Goal: Task Accomplishment & Management: Complete application form

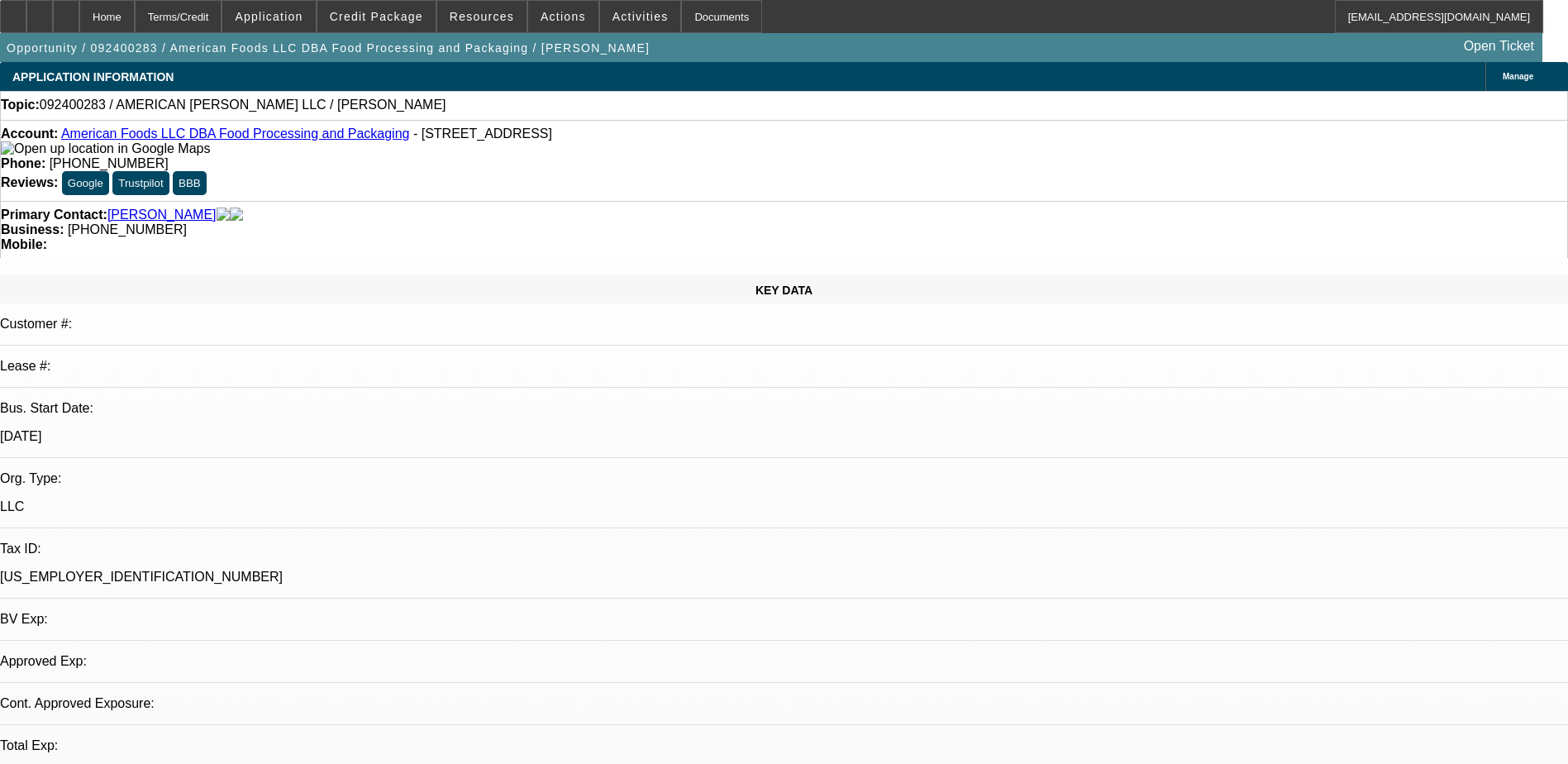
select select "0"
select select "2"
select select "0.1"
select select "4"
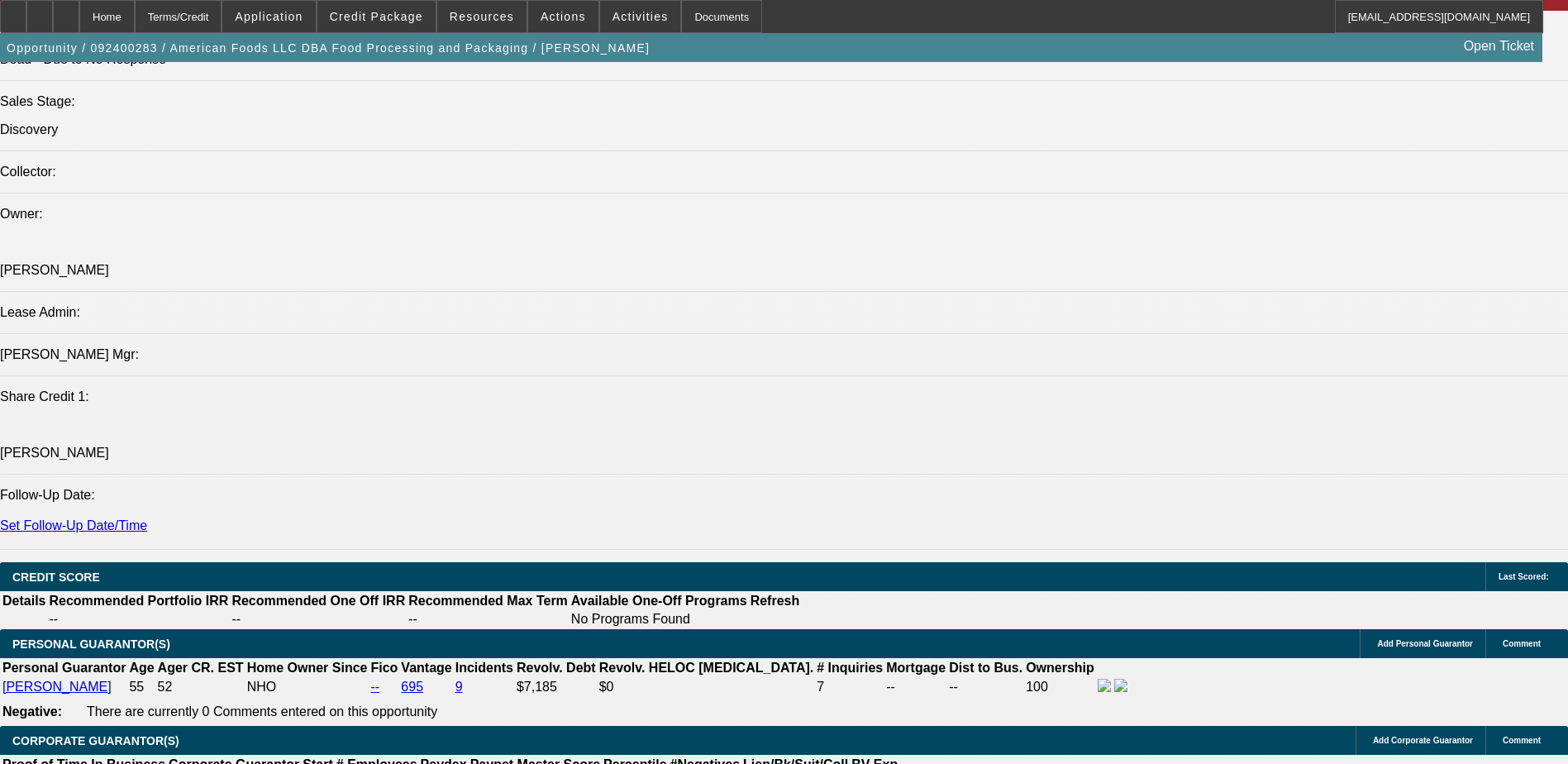
scroll to position [2067, 0]
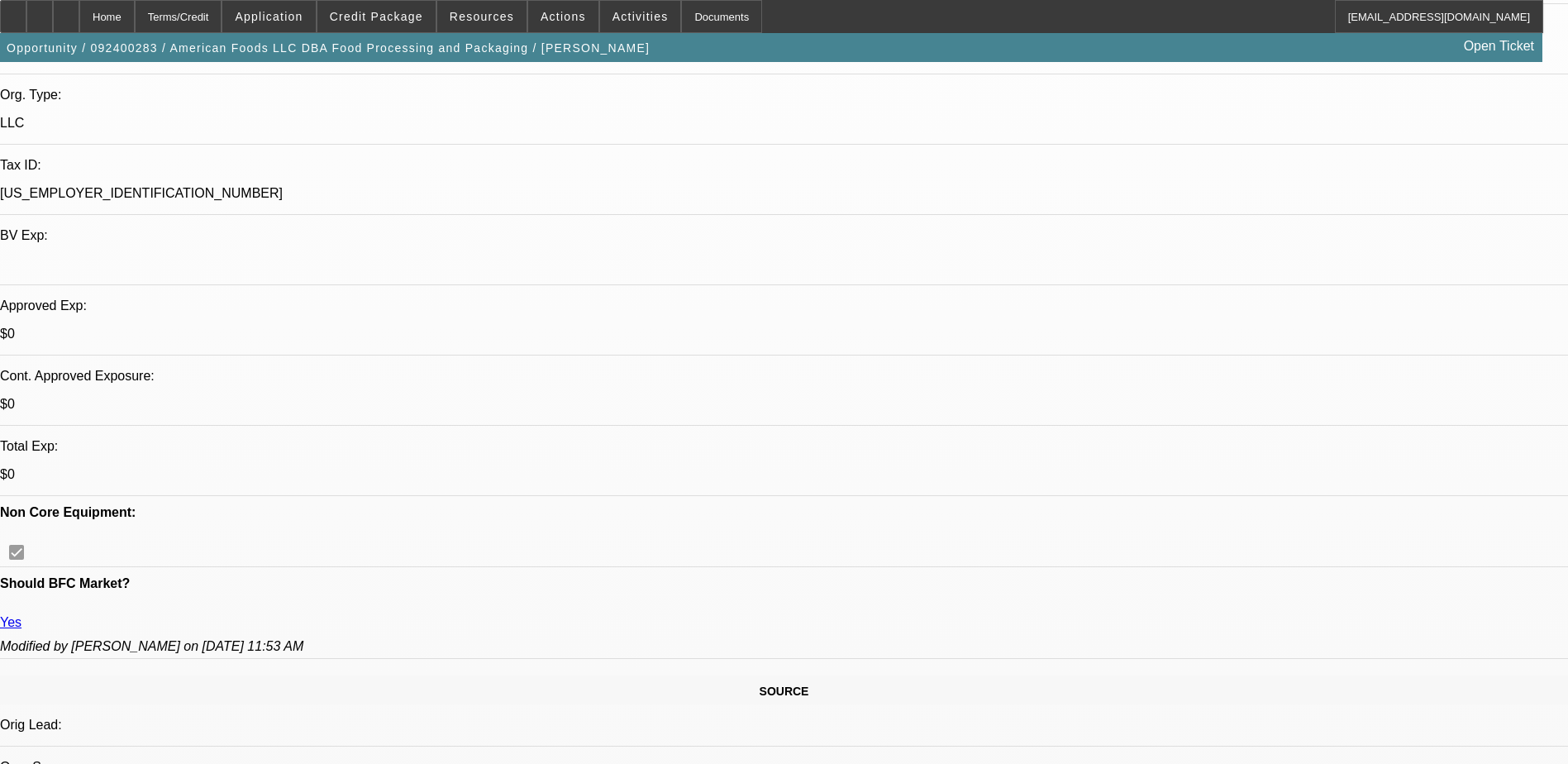
scroll to position [165, 0]
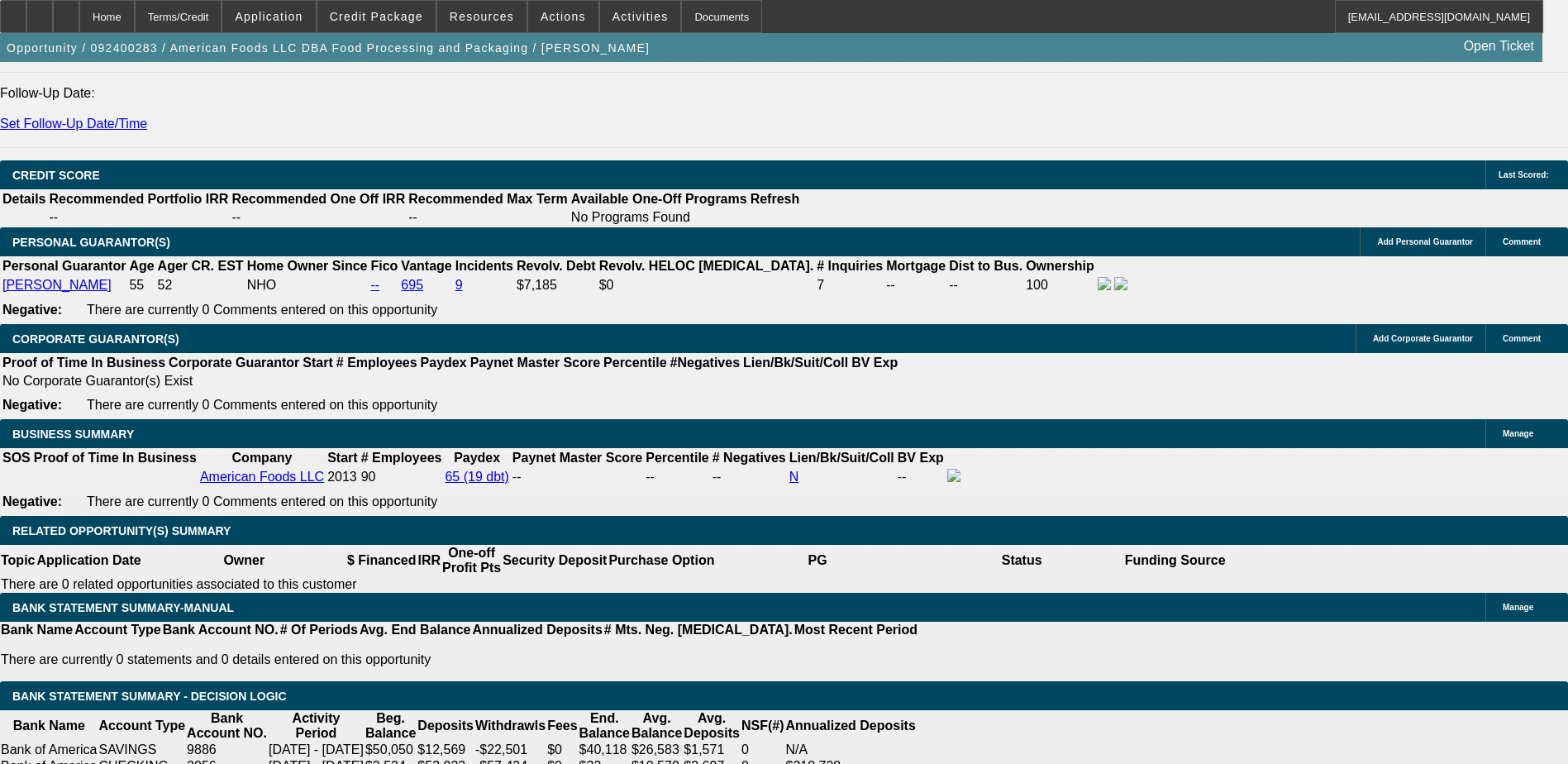
scroll to position [2322, 0]
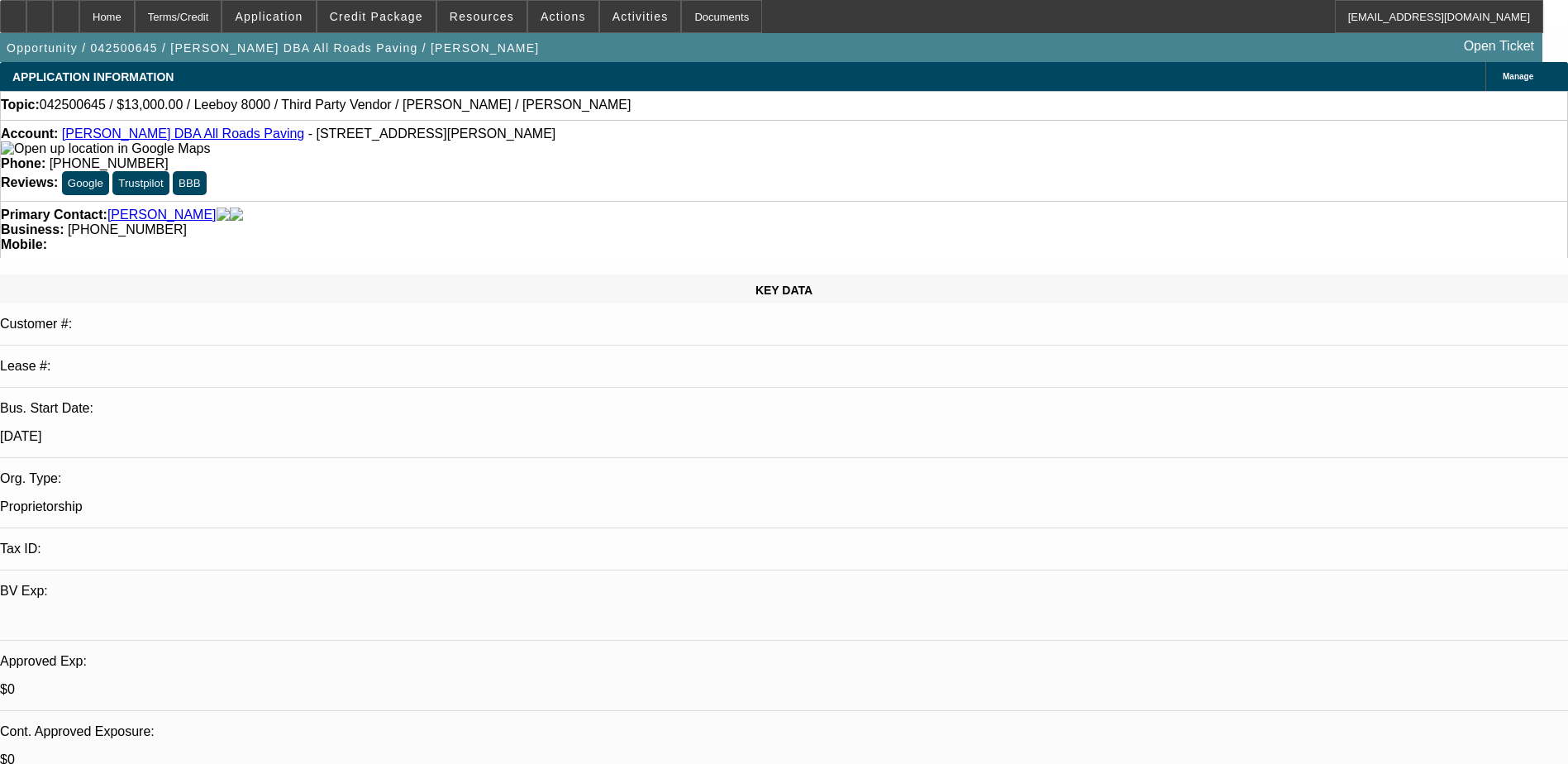
select select "0"
select select "3"
select select "0.1"
select select "5"
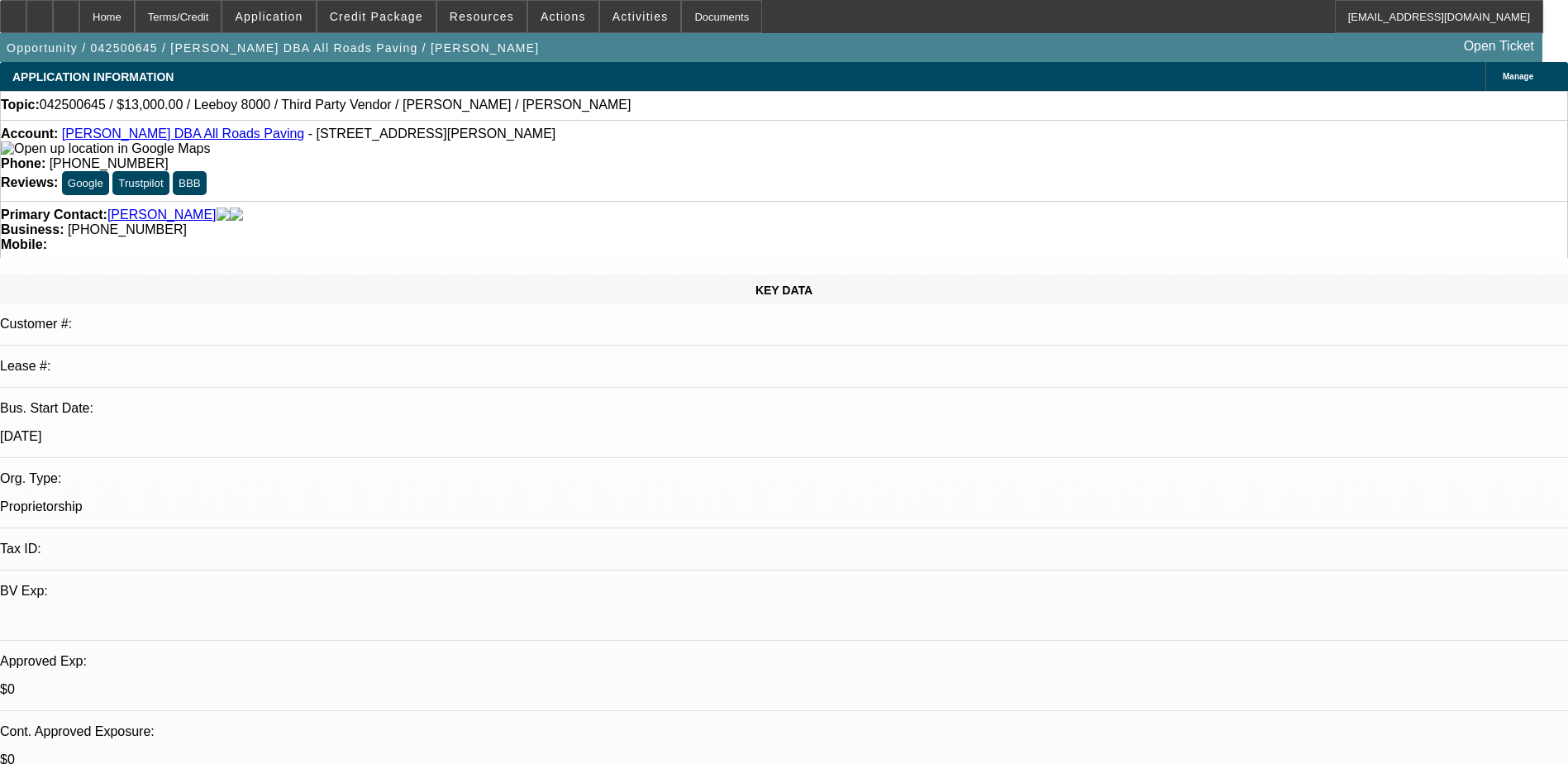
select select "0"
select select "3"
select select "0.1"
select select "5"
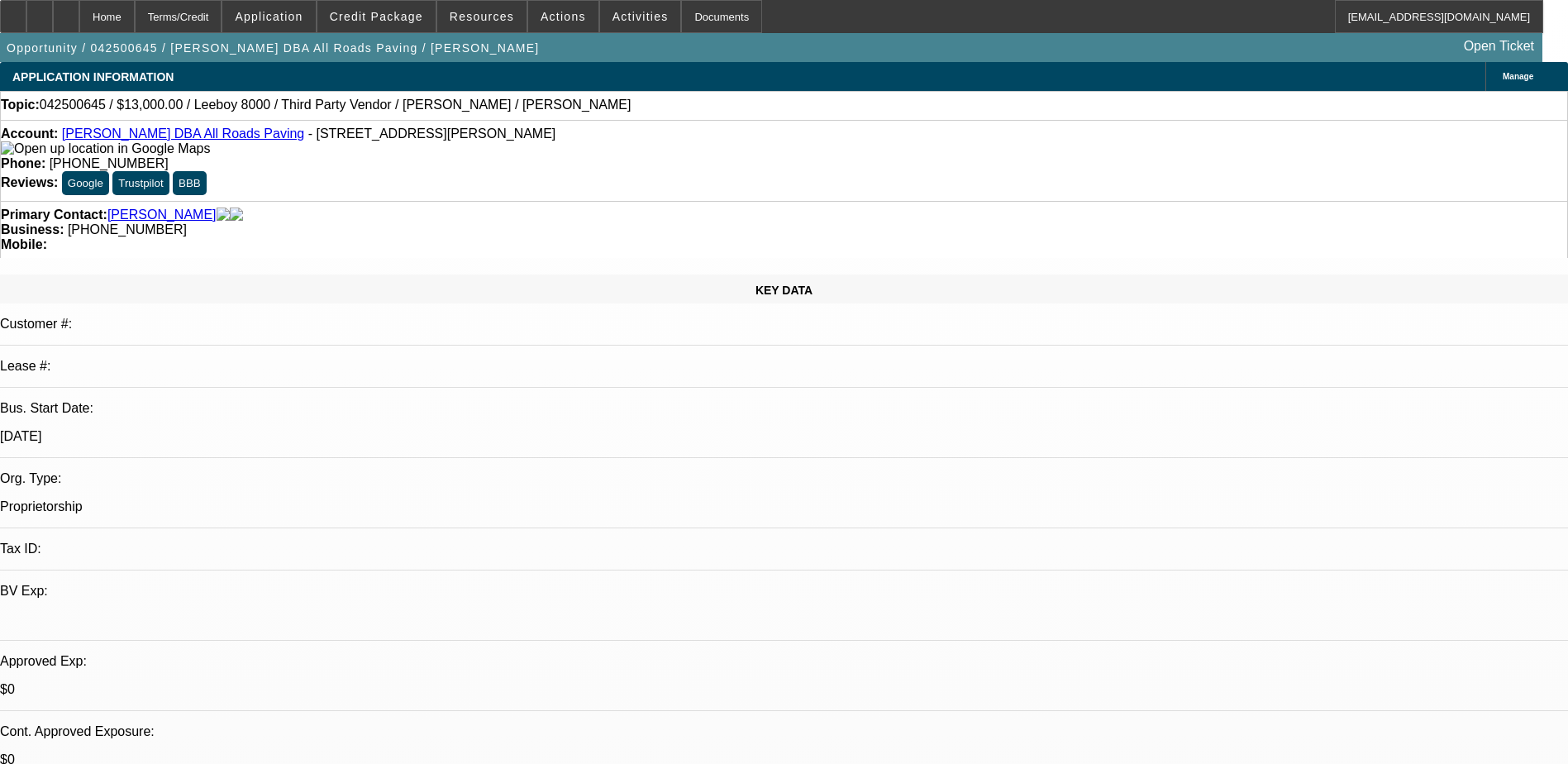
select select "0"
select select "3"
select select "0.1"
select select "5"
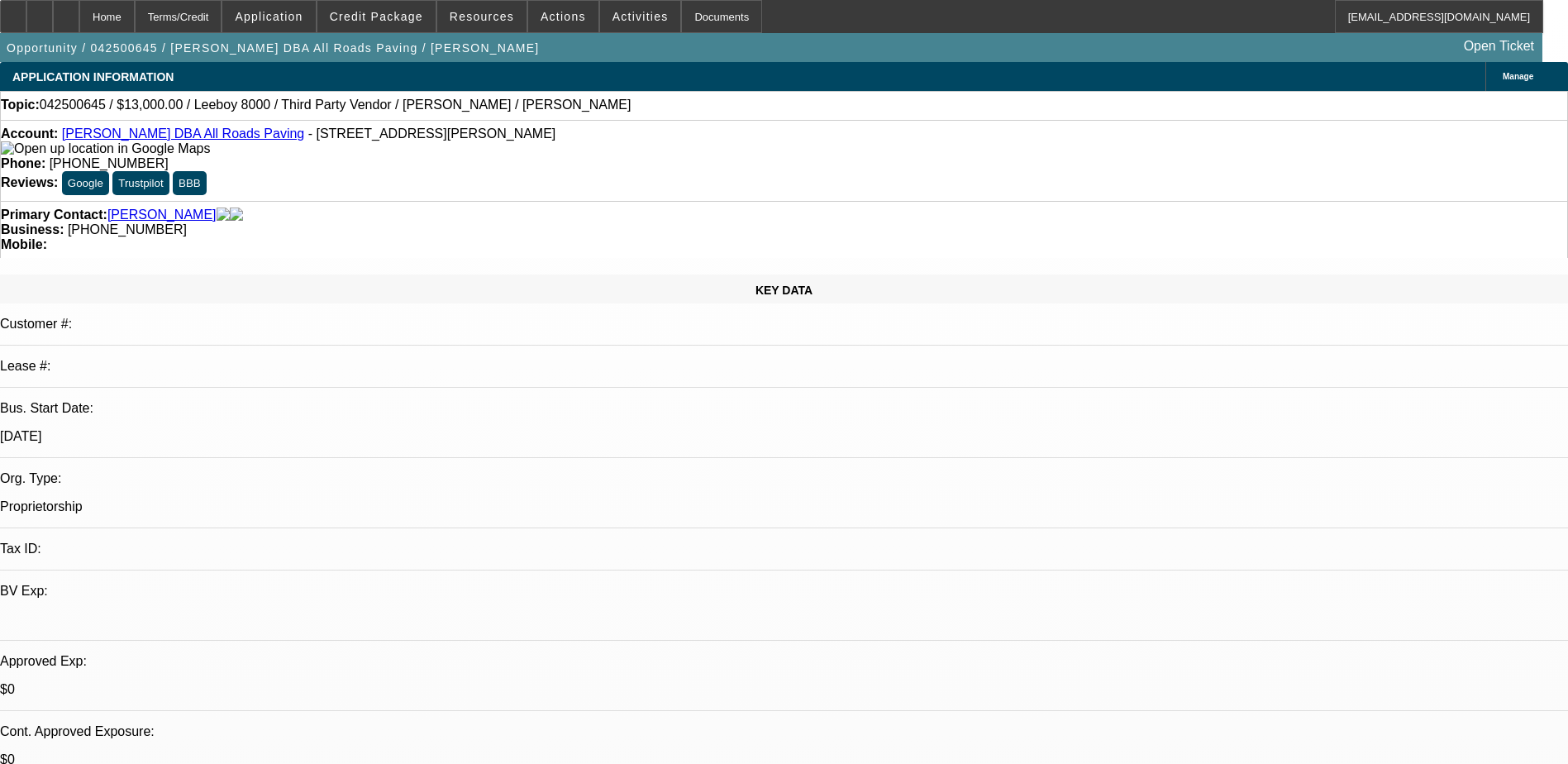
select select "0"
select select "3"
select select "0.1"
select select "5"
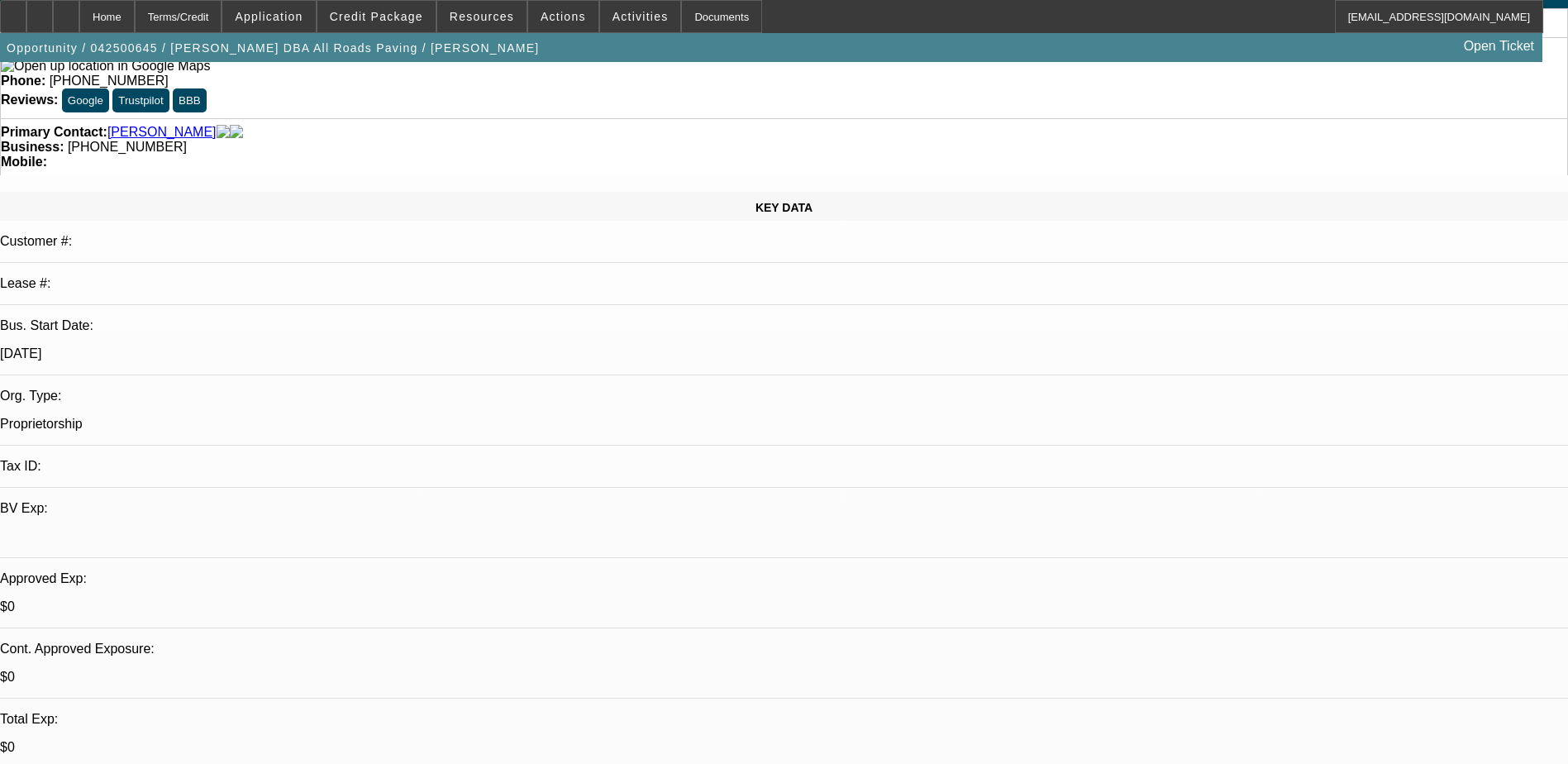
scroll to position [165, 0]
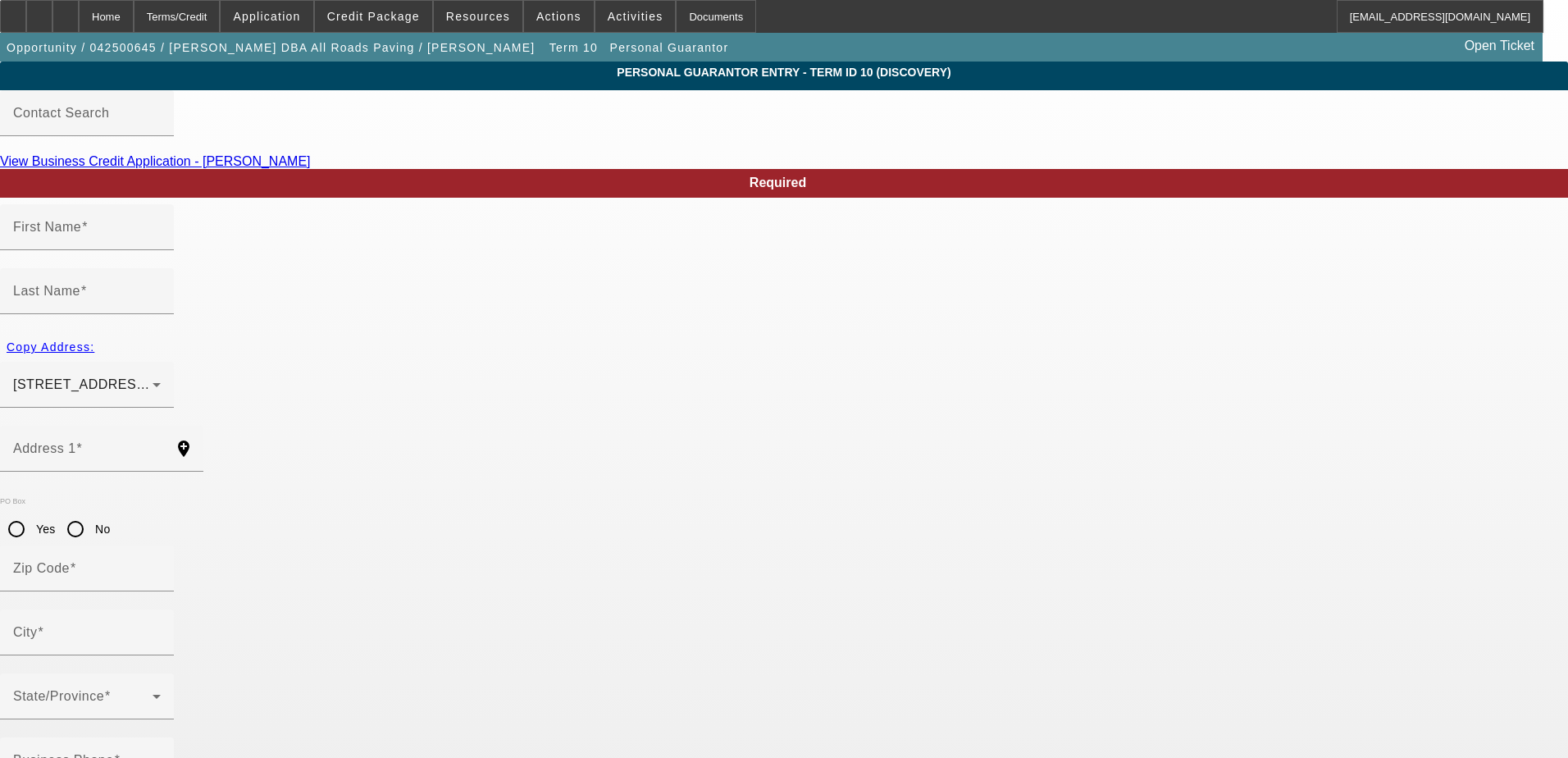
type input "Shane"
type input "Stanley"
type input "2930 Geer Rd"
radio input "true"
type input "95382"
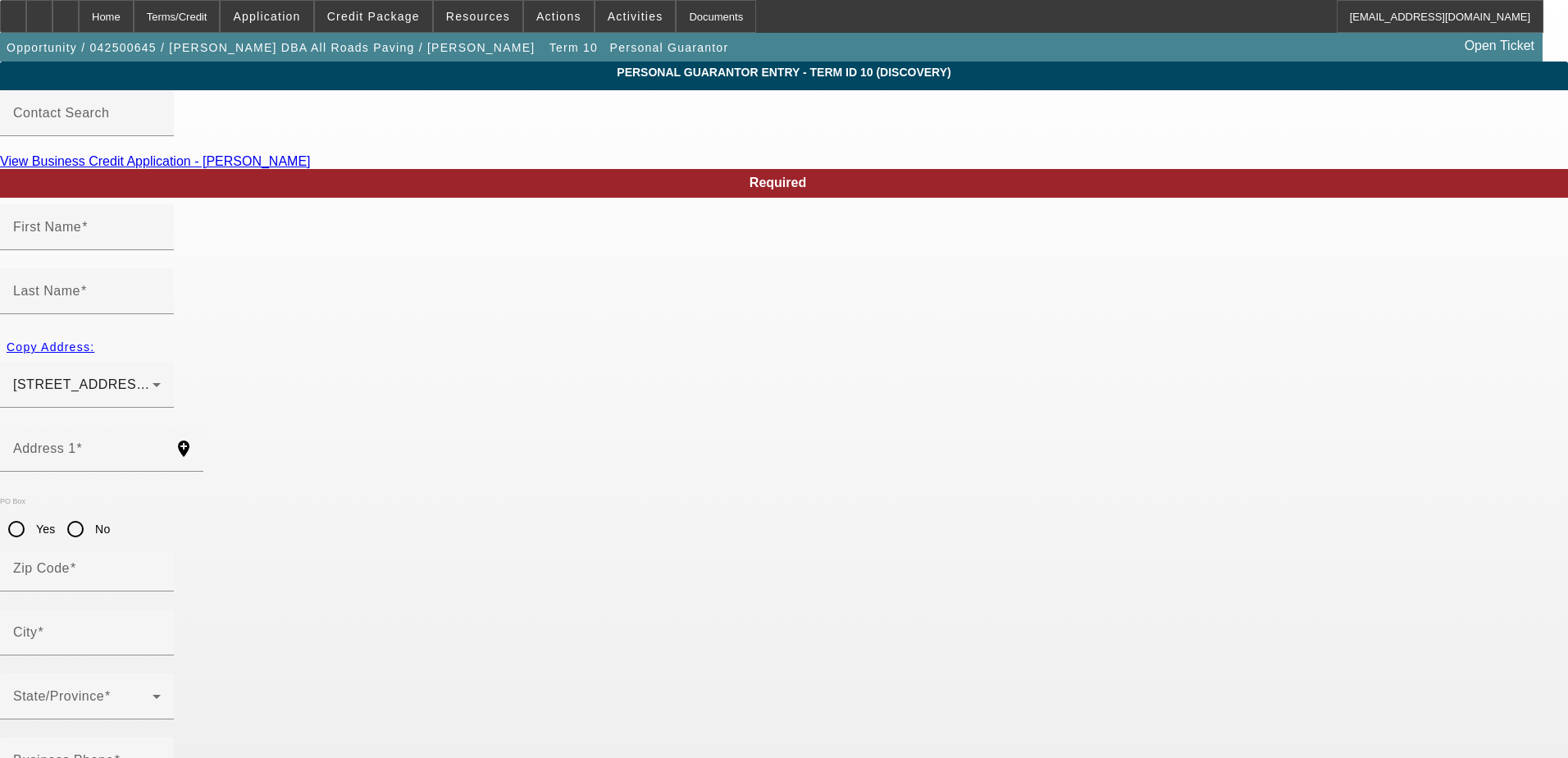
type input "Turlock"
type input "(209) 534-2552"
type input "100"
type input "568-15-6824"
type input "allroadspaving@yahoo.com"
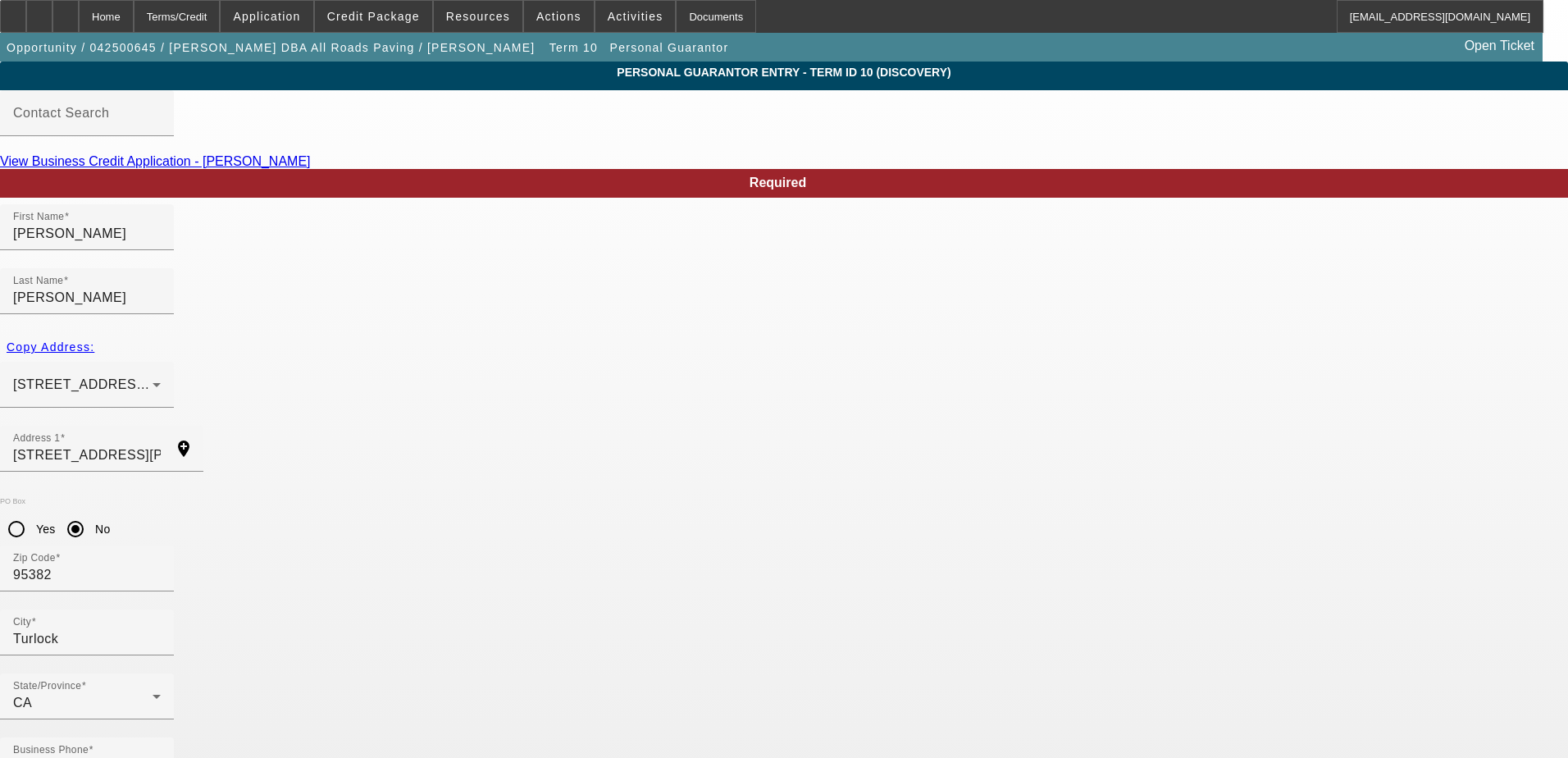
drag, startPoint x: 281, startPoint y: 660, endPoint x: 231, endPoint y: 660, distance: 50.0
click at [133, 13] on div "Home" at bounding box center [106, 16] width 55 height 33
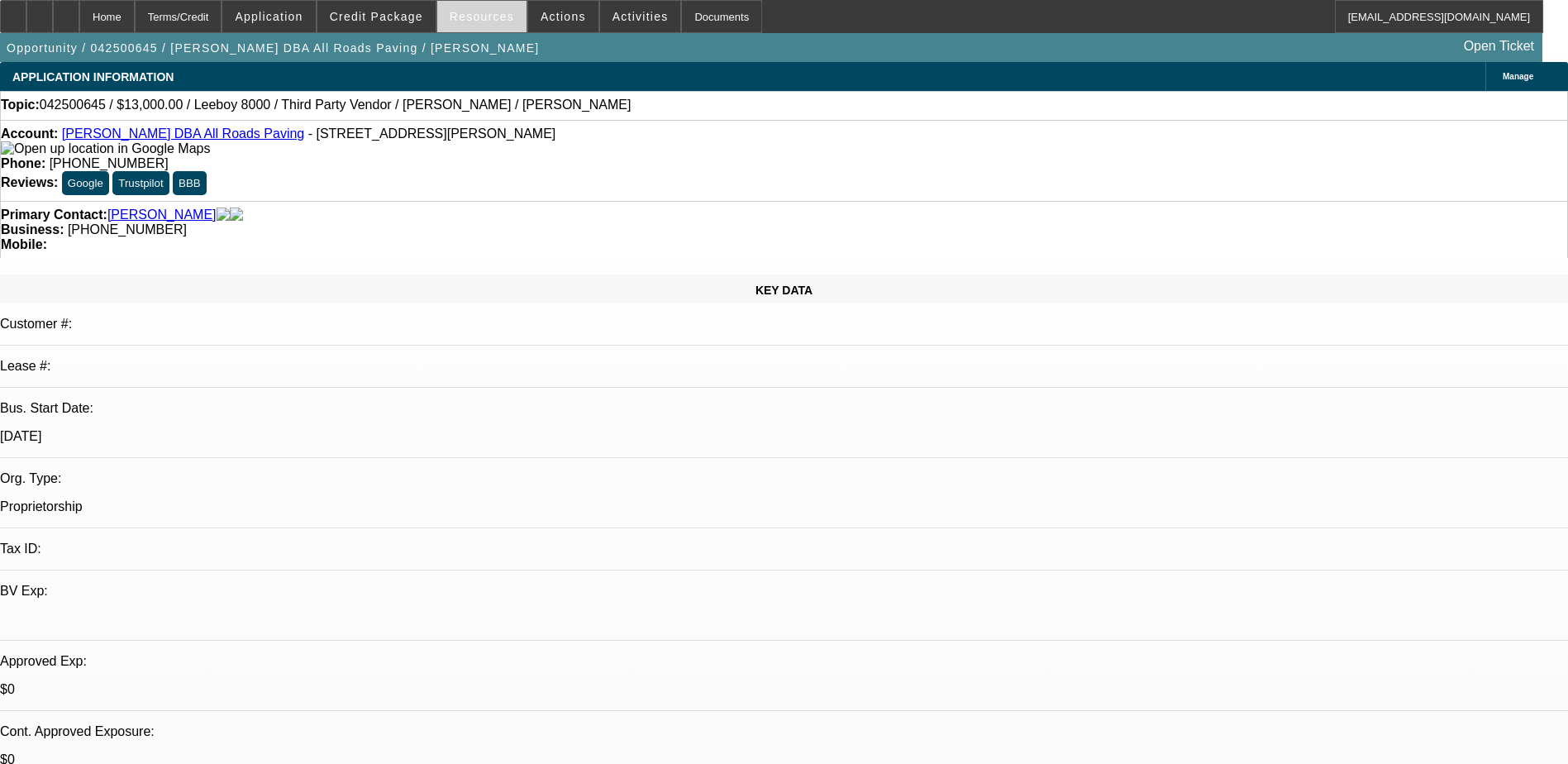
select select "0"
select select "3"
select select "0.1"
select select "5"
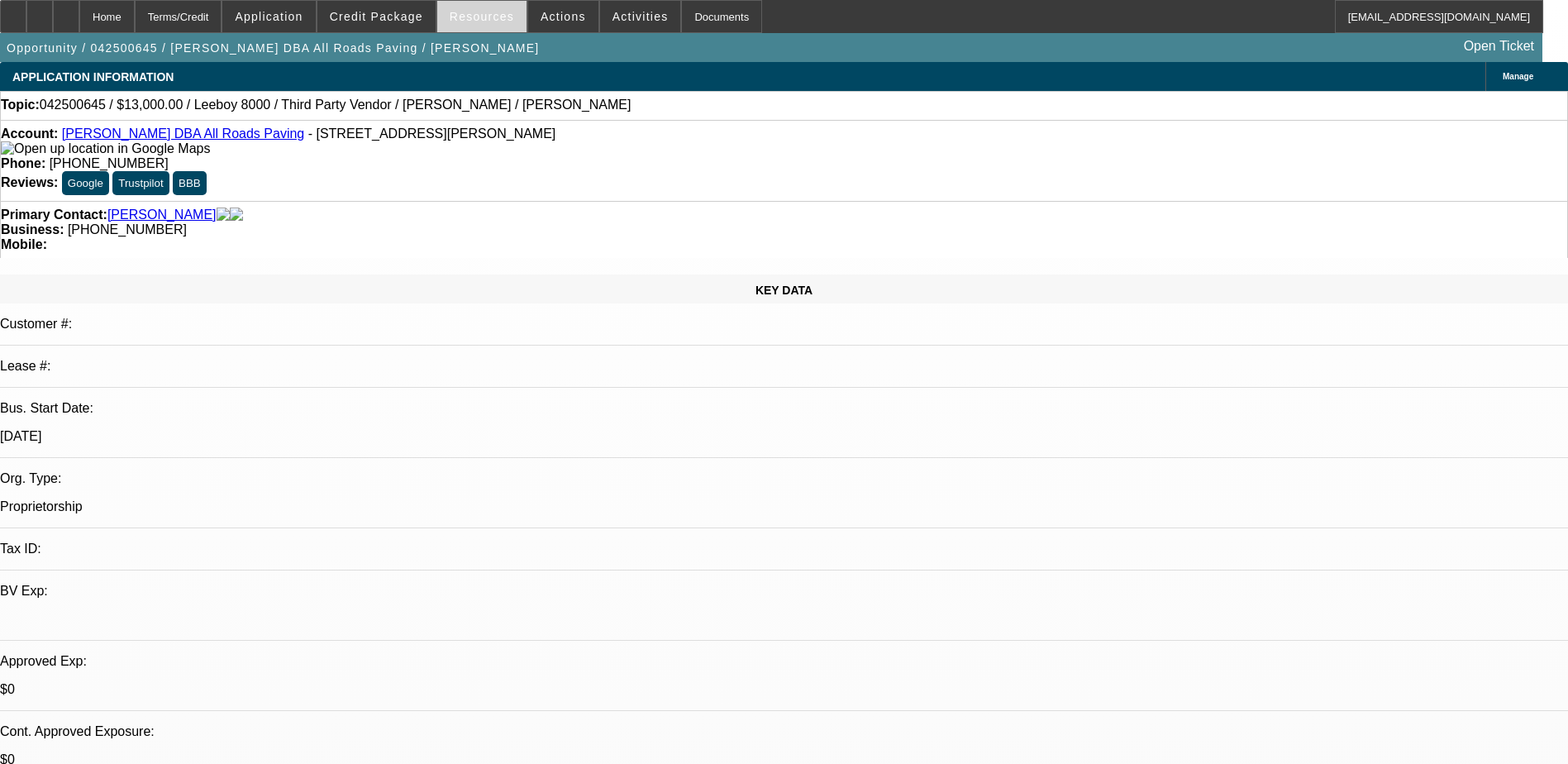
select select "0"
select select "3"
select select "0.1"
select select "5"
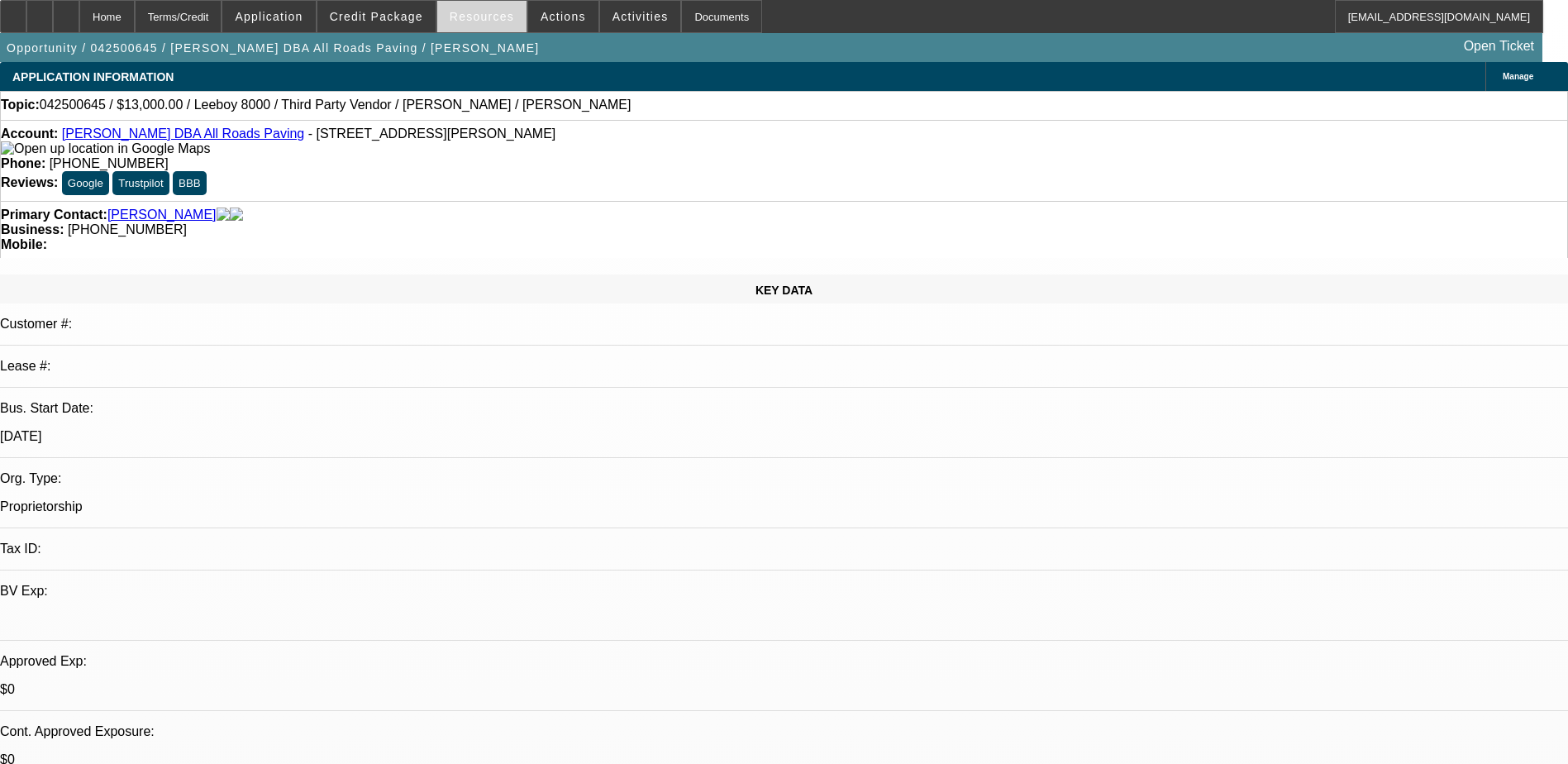
select select "0"
select select "3"
select select "0.1"
select select "5"
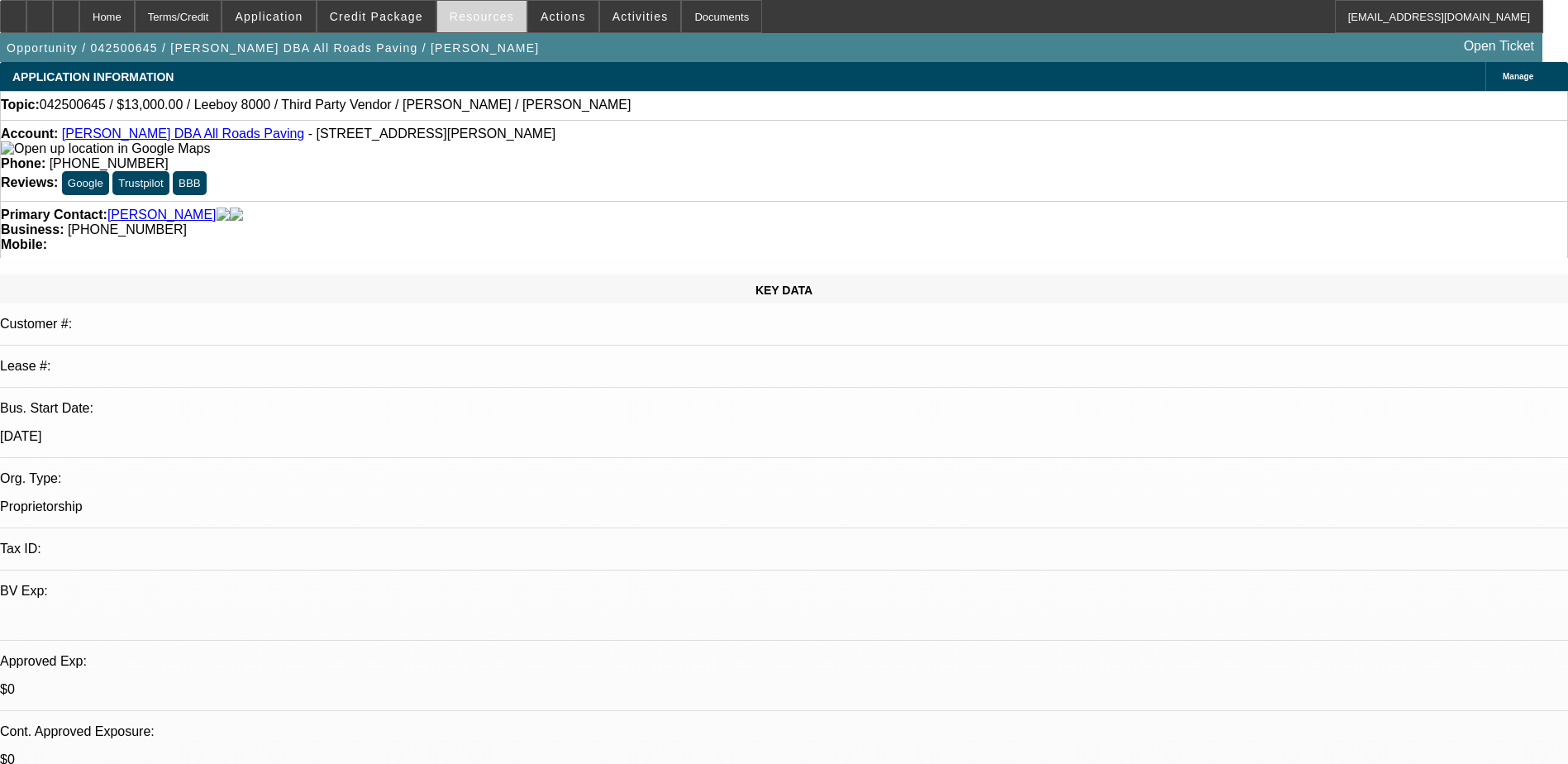
select select "0"
select select "3"
select select "0.1"
select select "5"
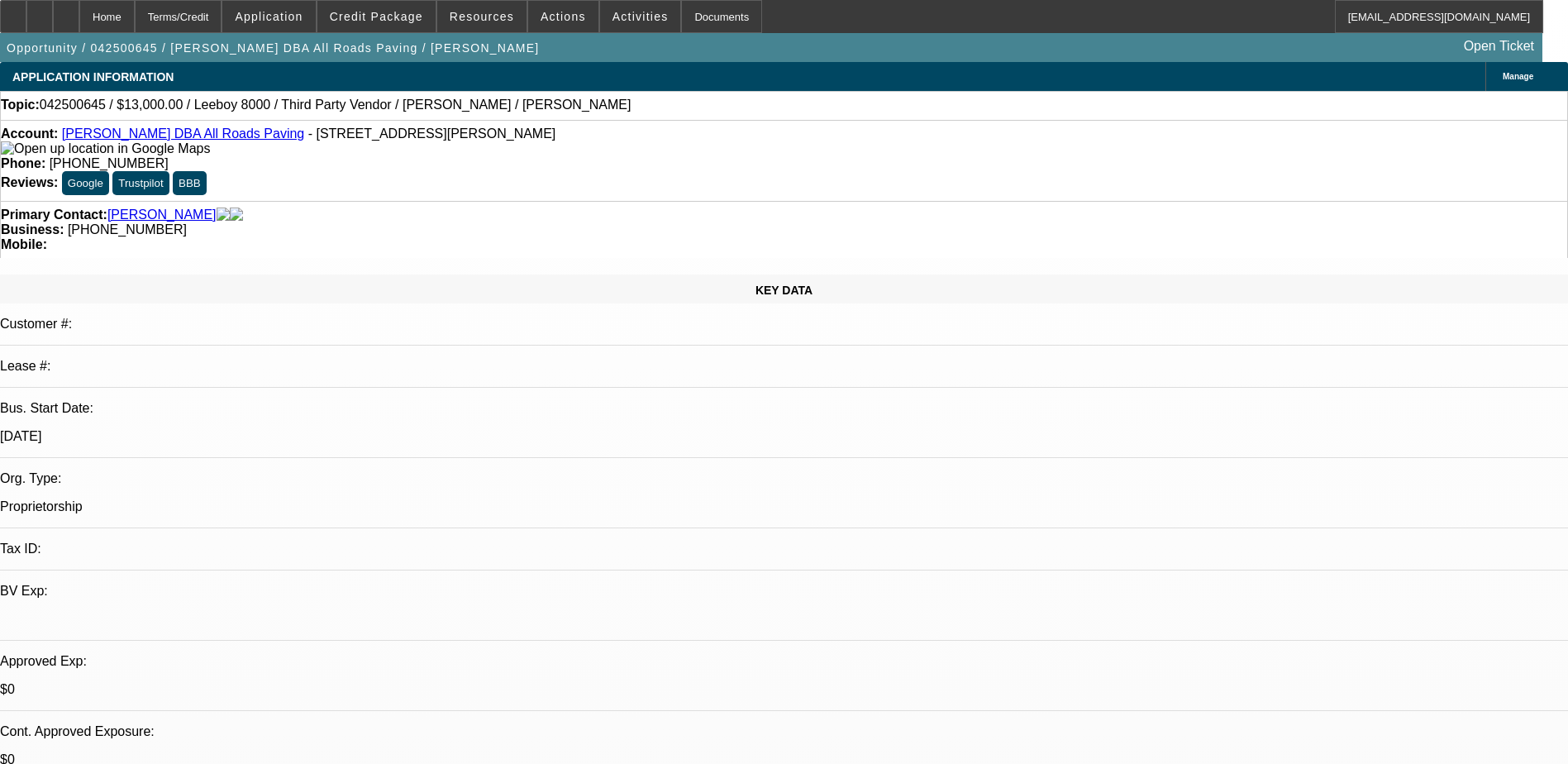
click at [1502, 81] on span "Manage" at bounding box center [1518, 76] width 31 height 9
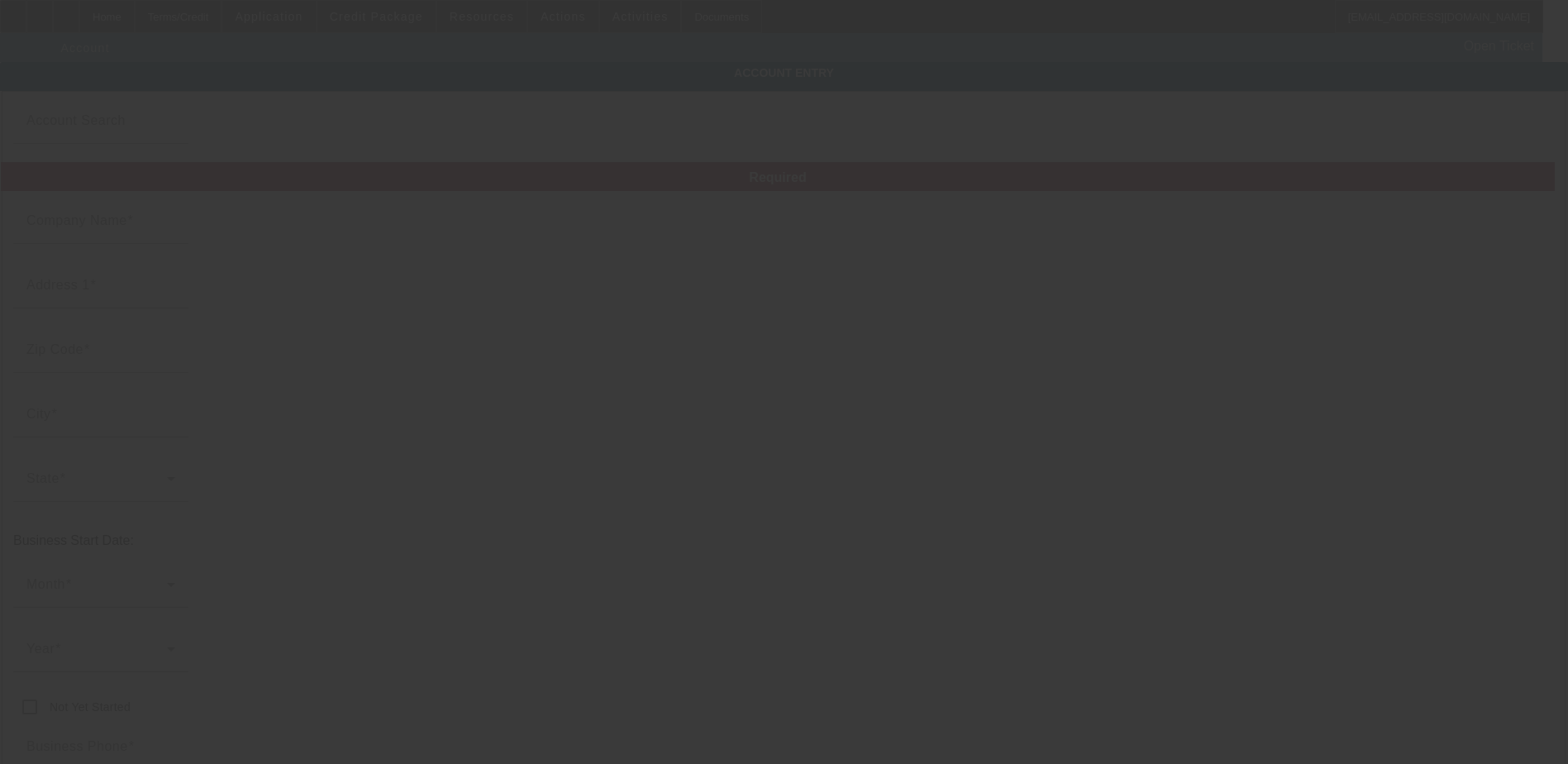
type input "Shane Stanley"
type input "2930 Geer Rd"
type input "95382"
type input "Turlock"
type input "(209) 534-2552"
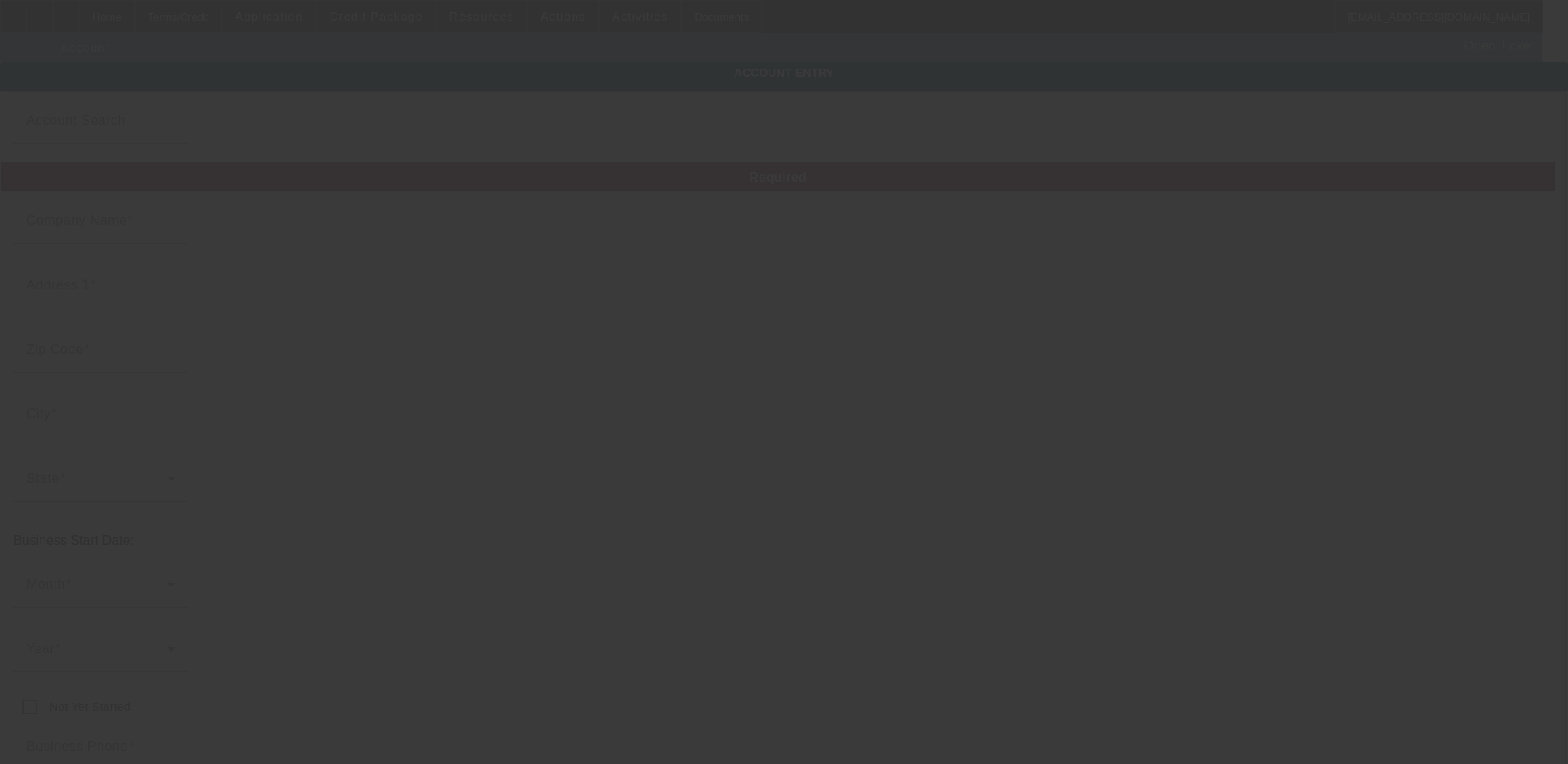
type input "All Roads Paving"
type input "Ste 302"
type input "allroadspaving@yahoo.com"
type input "Asphalt paving seal coating"
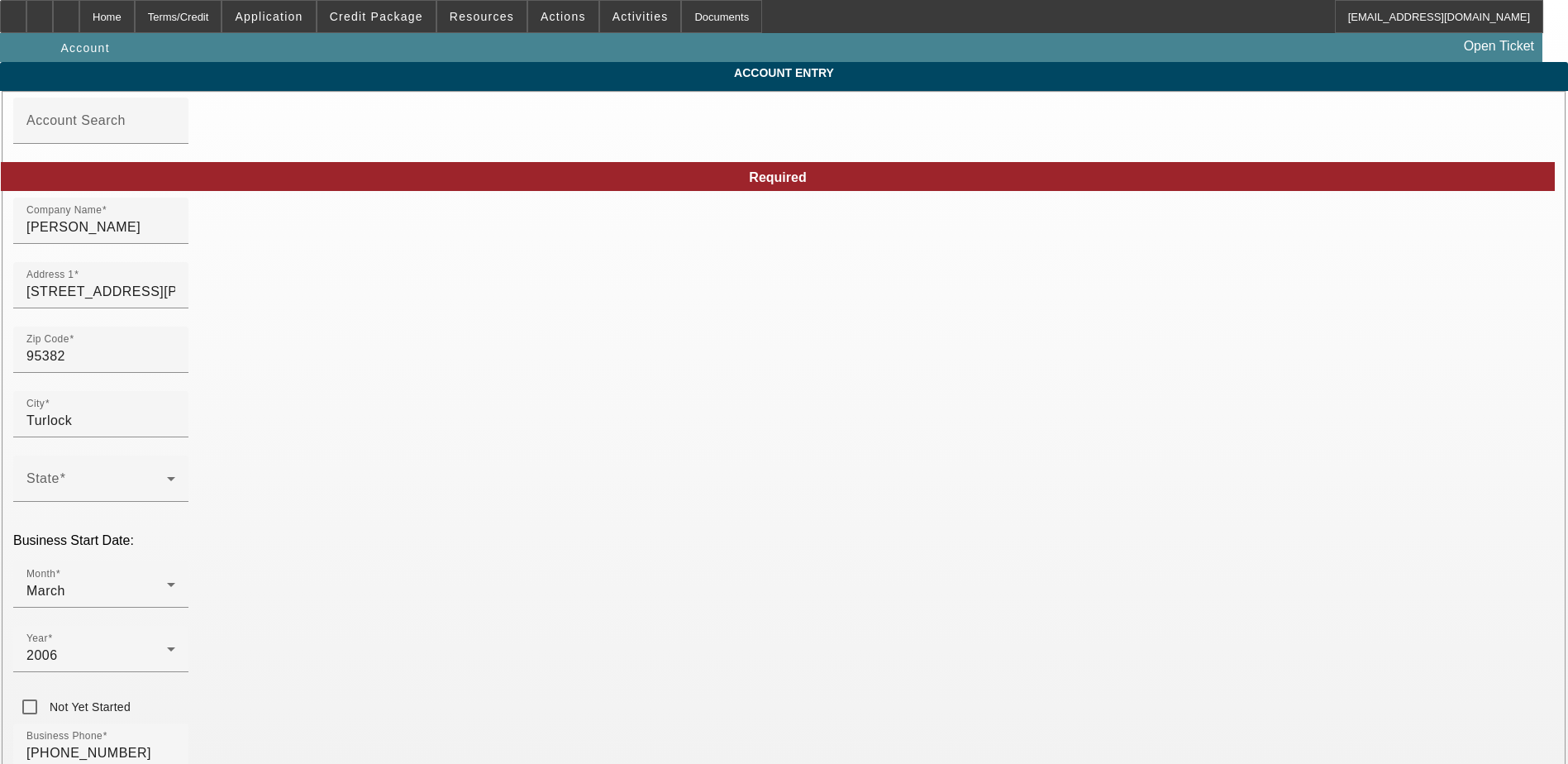
type input "4/24/2025"
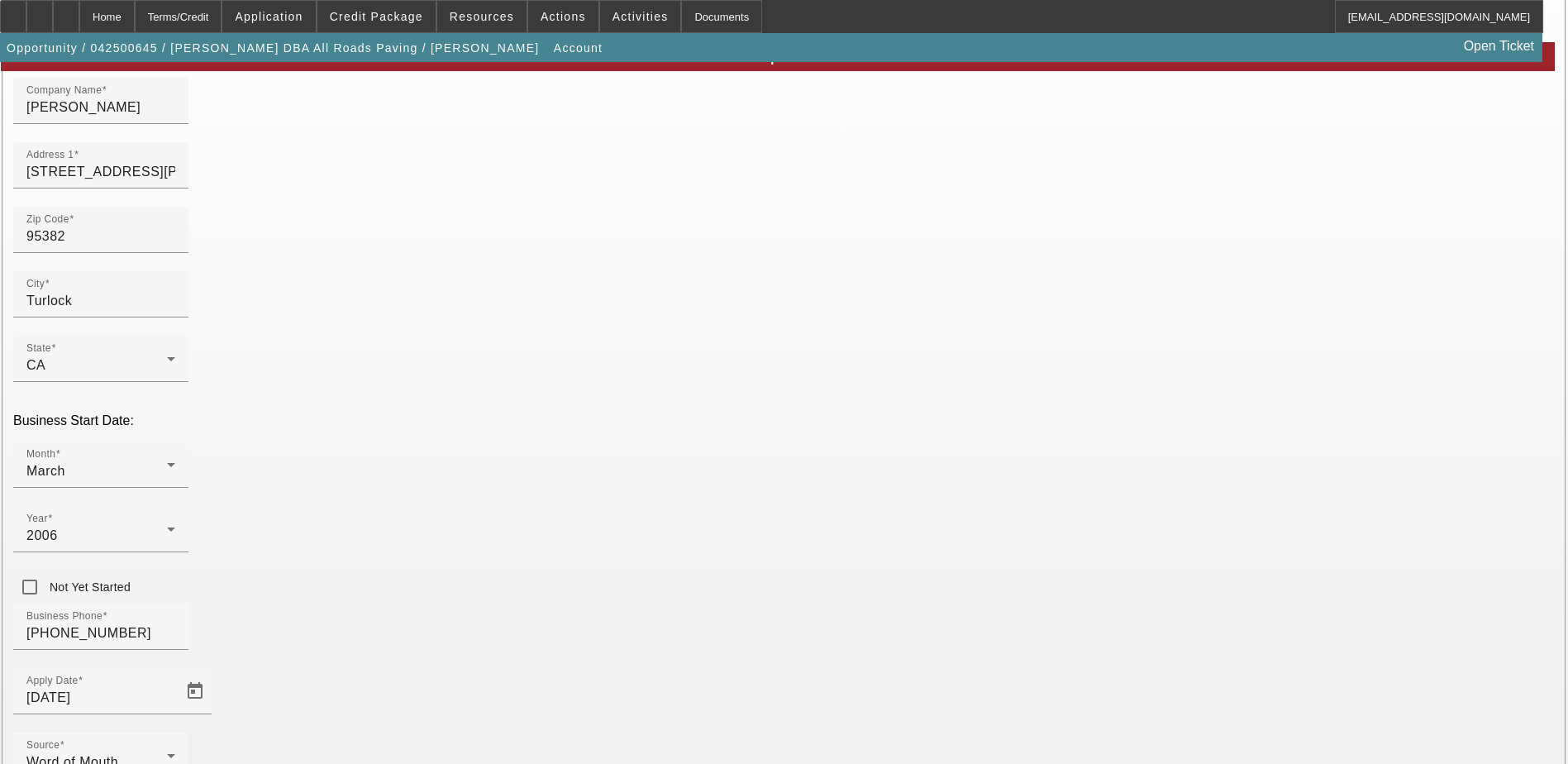
scroll to position [211, 0]
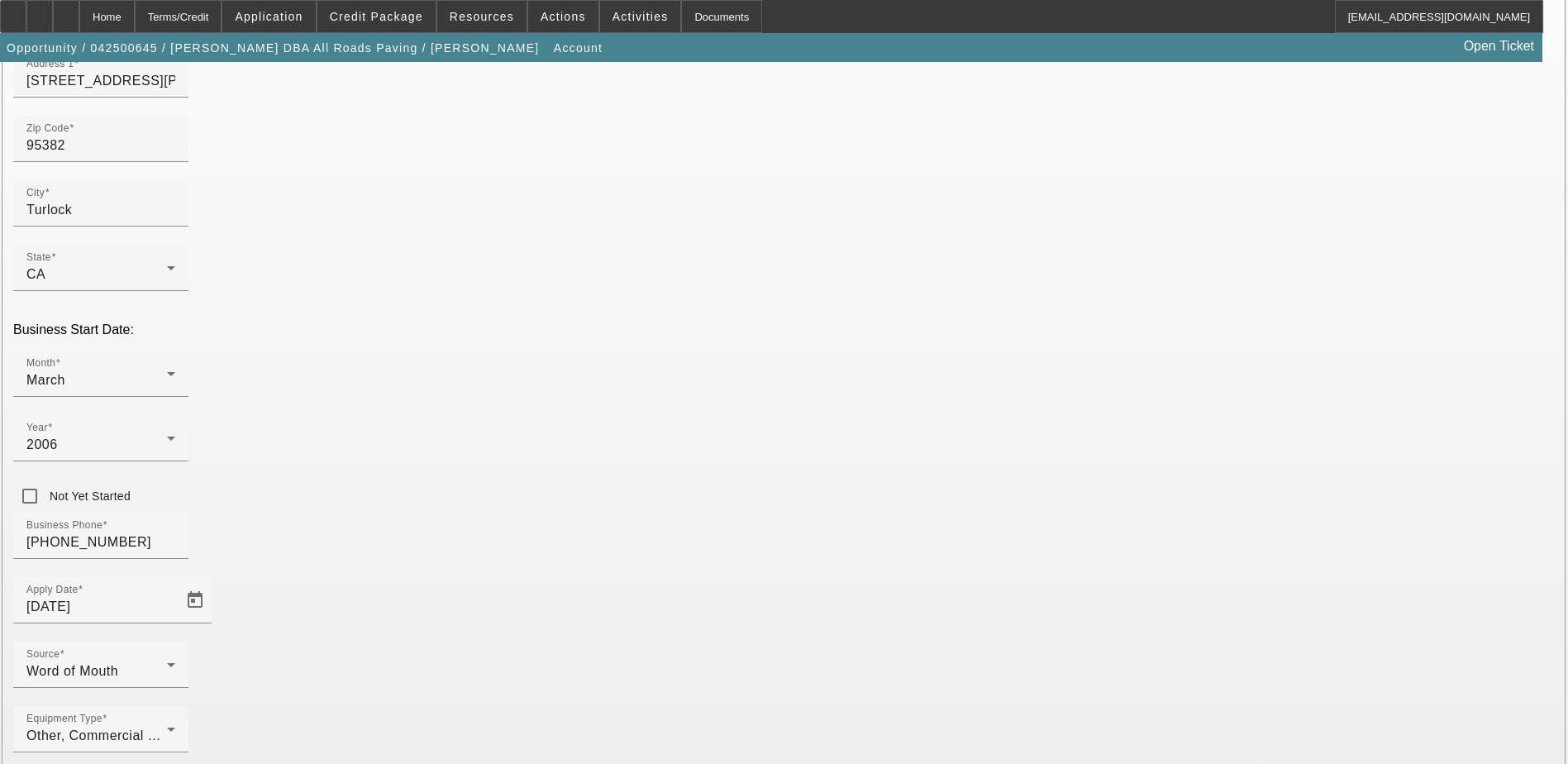
paste input "568-15-6824"
type input "568156824"
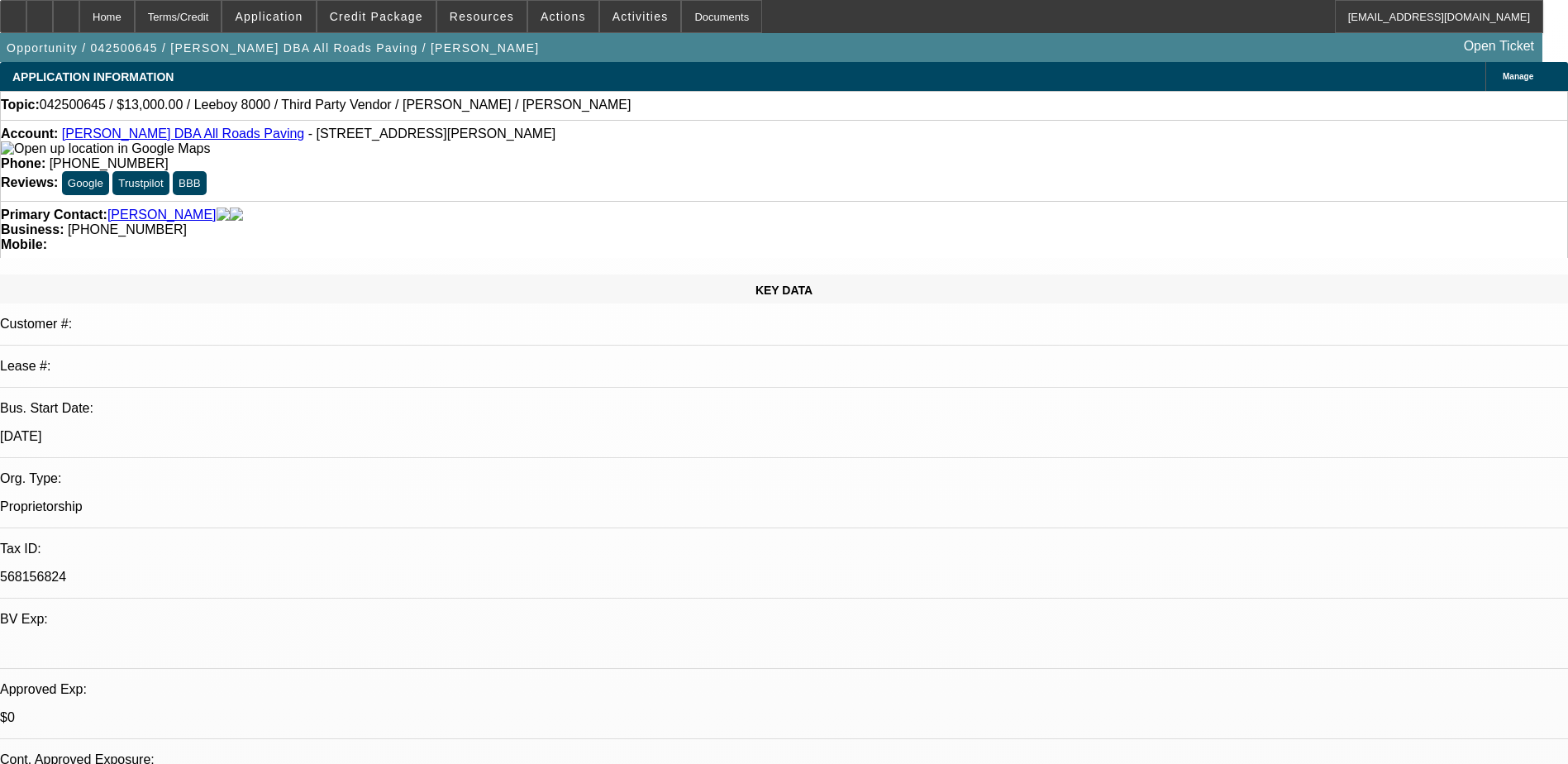
select select "0"
select select "3"
select select "0.1"
select select "5"
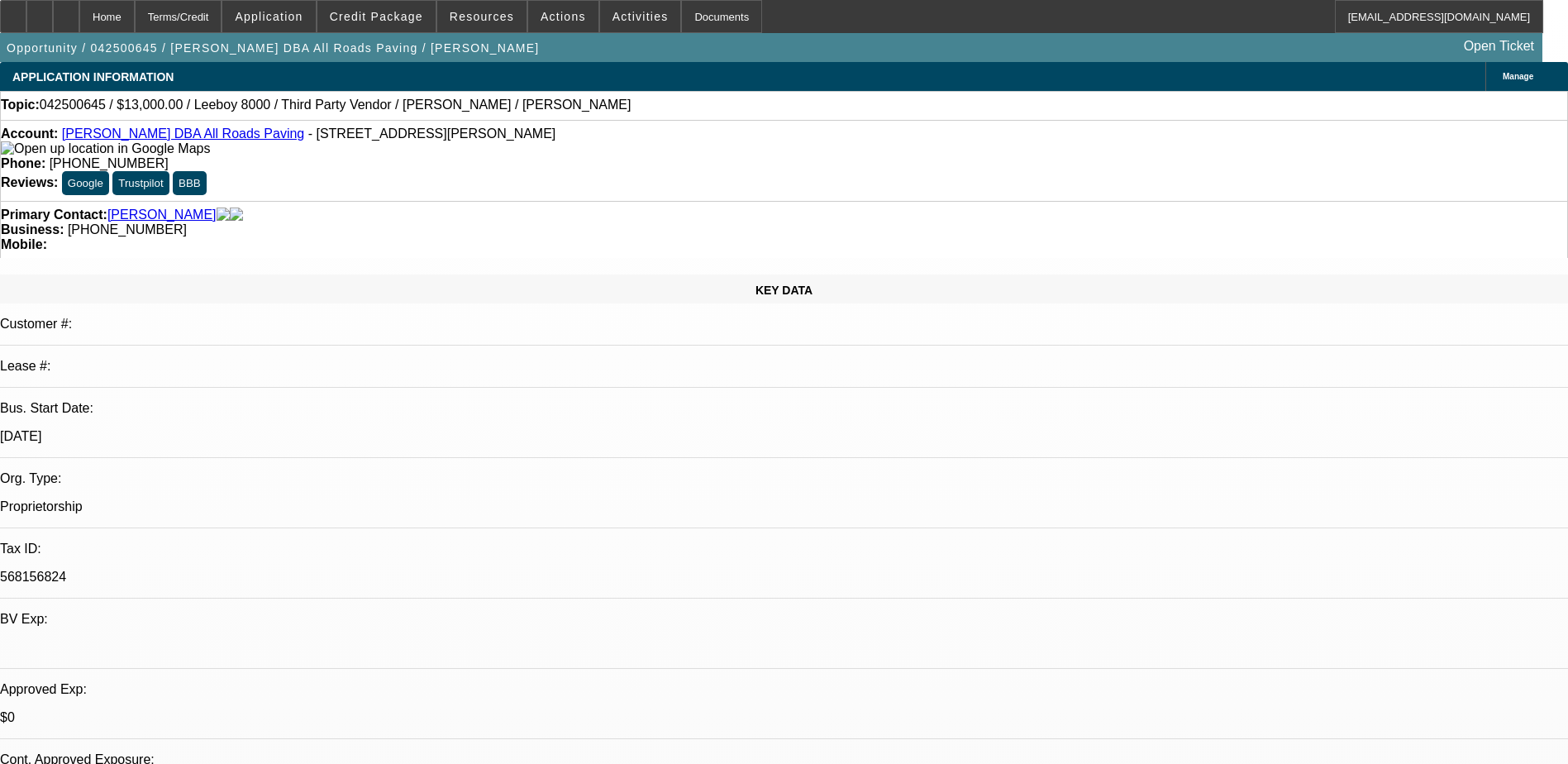
select select "0"
select select "3"
select select "0.1"
select select "5"
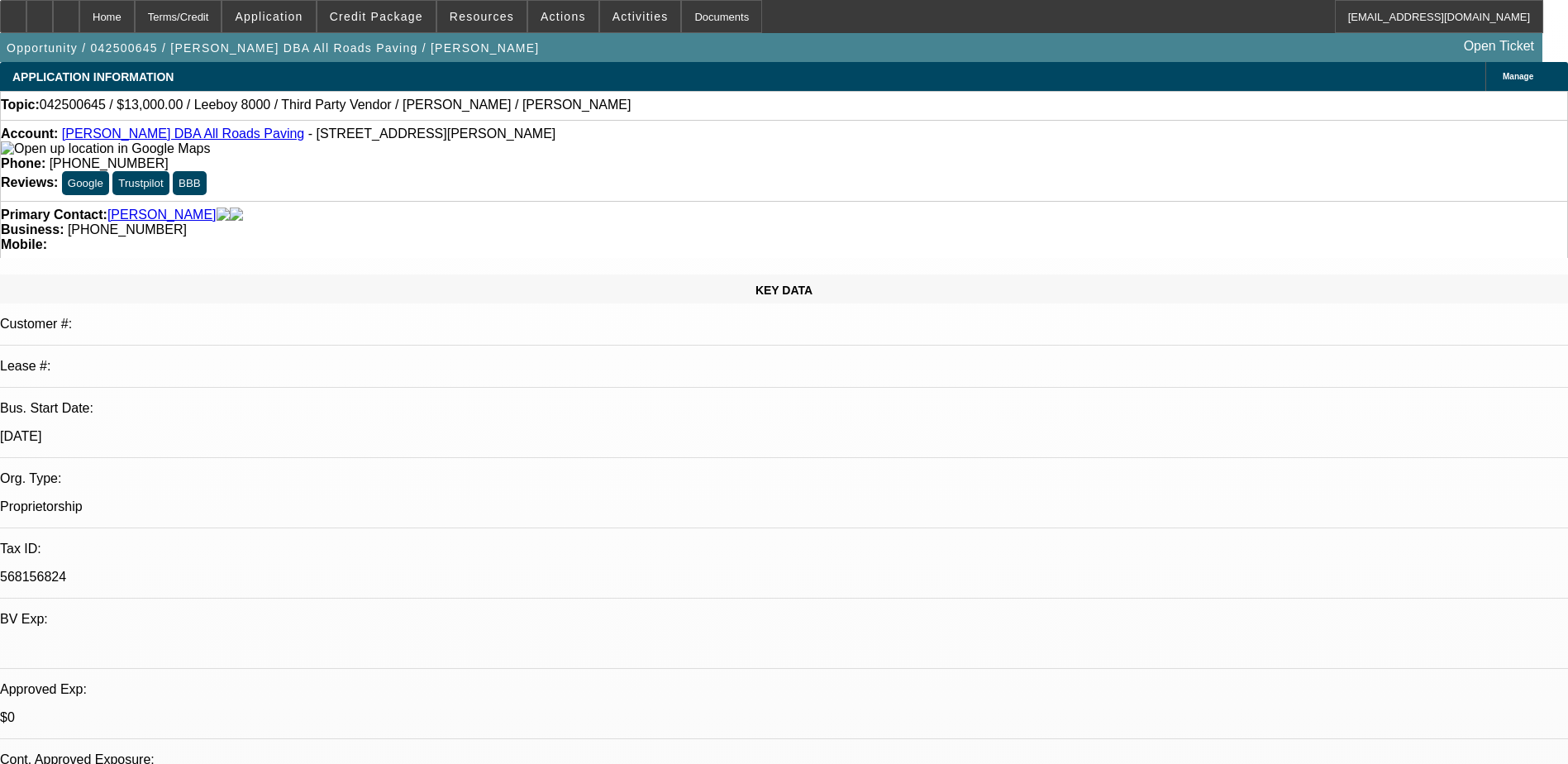
select select "0"
select select "3"
select select "0.1"
select select "5"
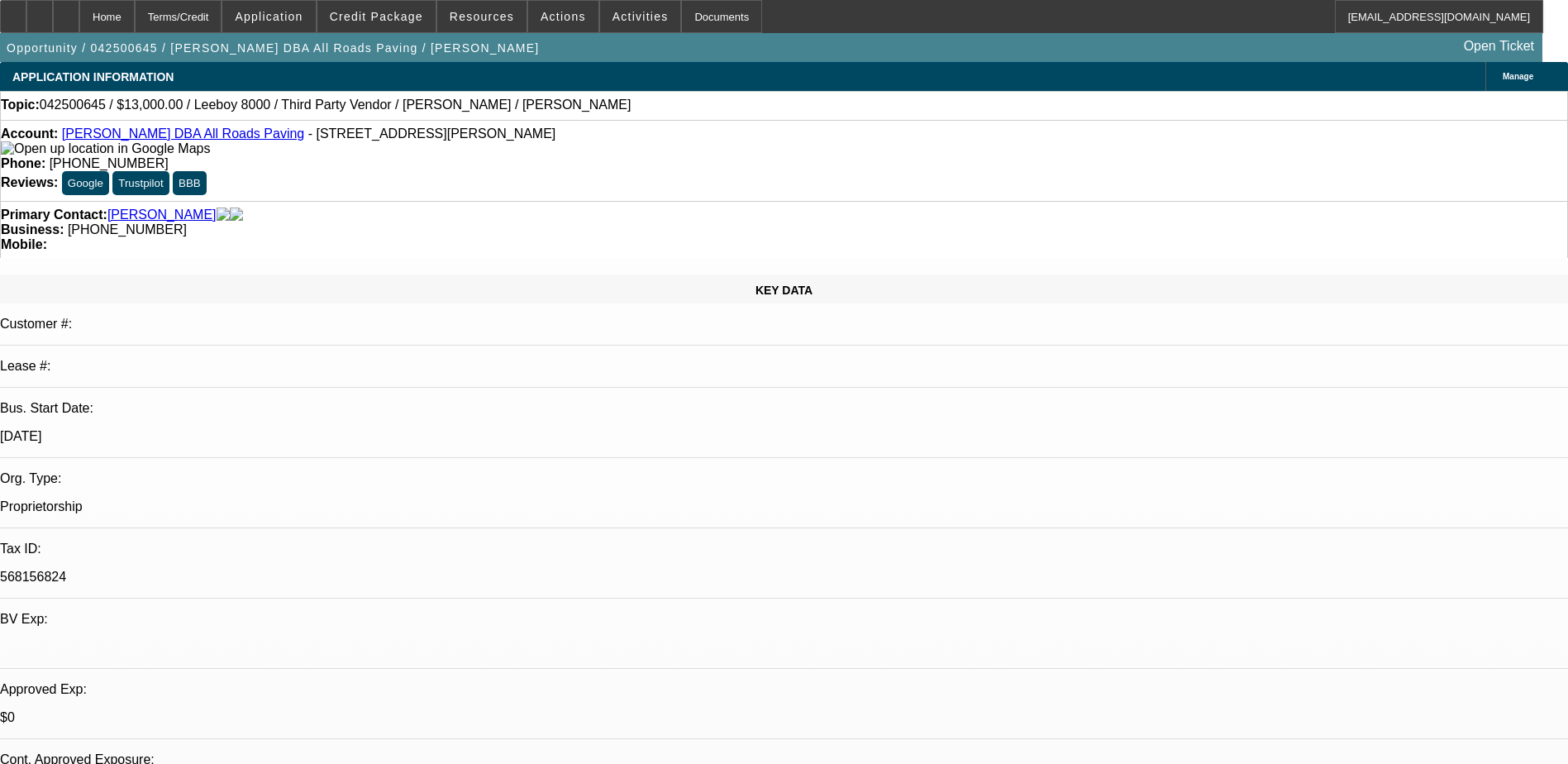
select select "0"
select select "3"
select select "0.1"
select select "5"
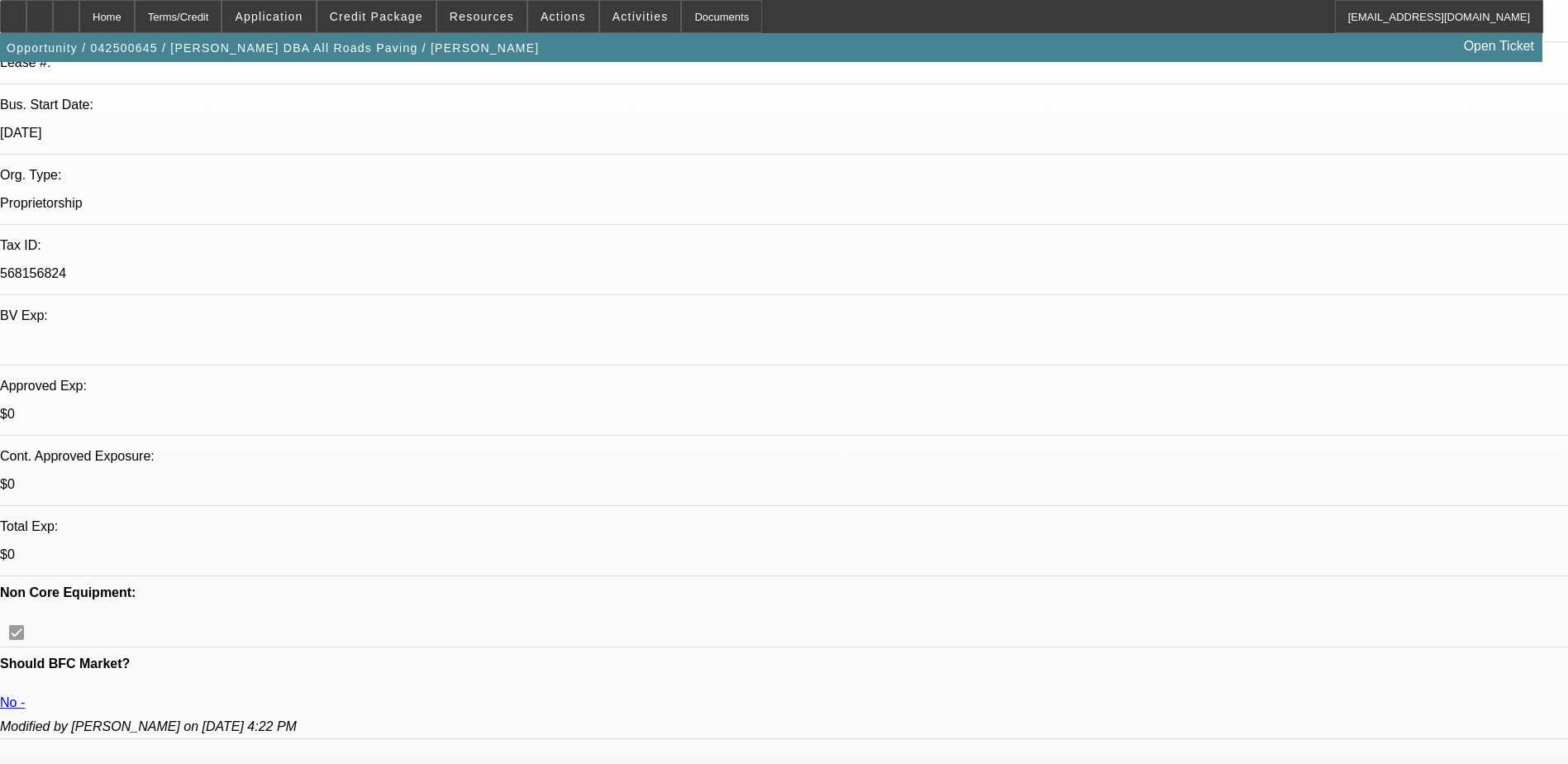
scroll to position [330, 0]
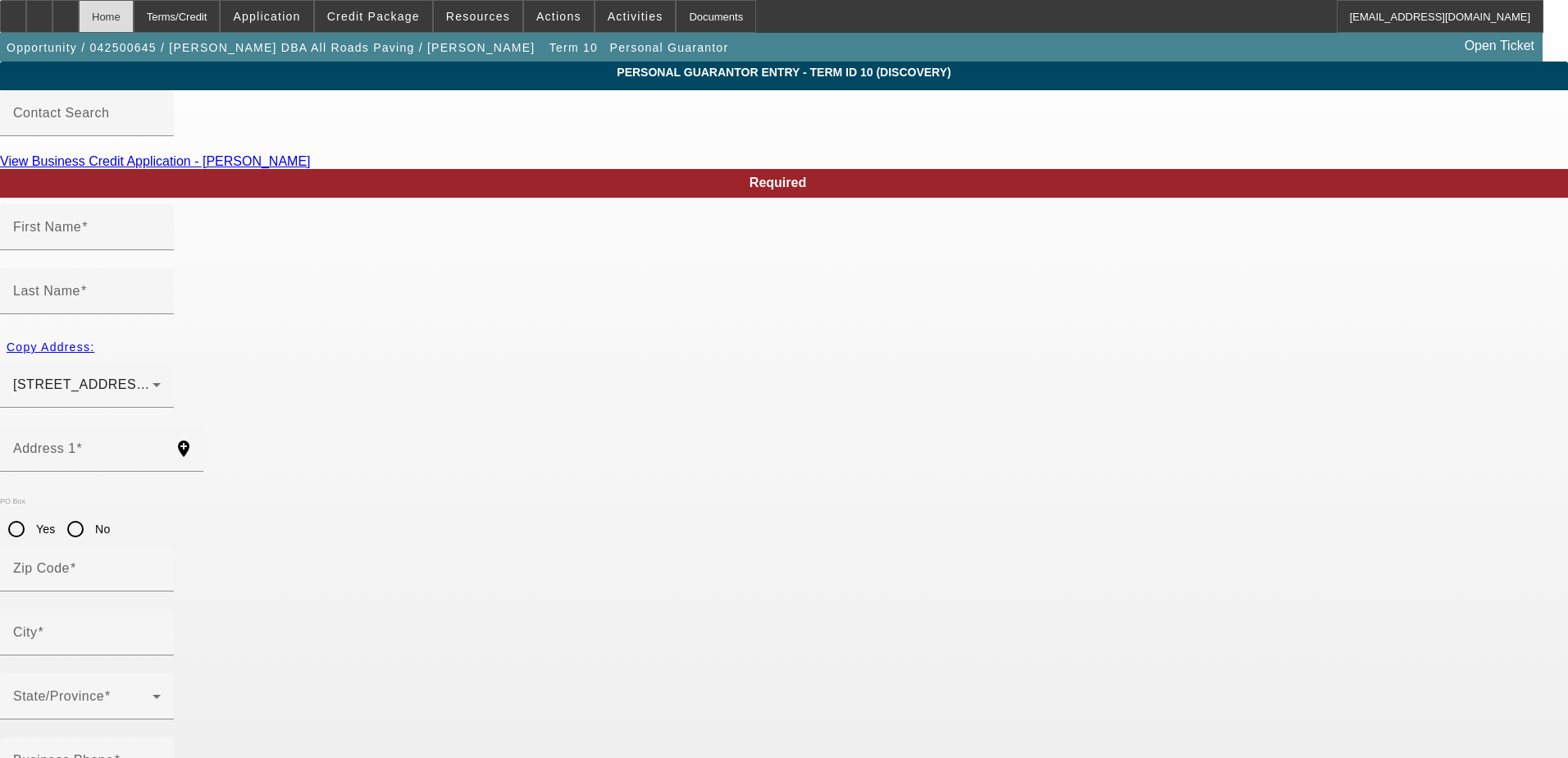
type input "Shane"
type input "Stanley"
type input "2930 Geer Rd"
radio input "true"
type input "95382"
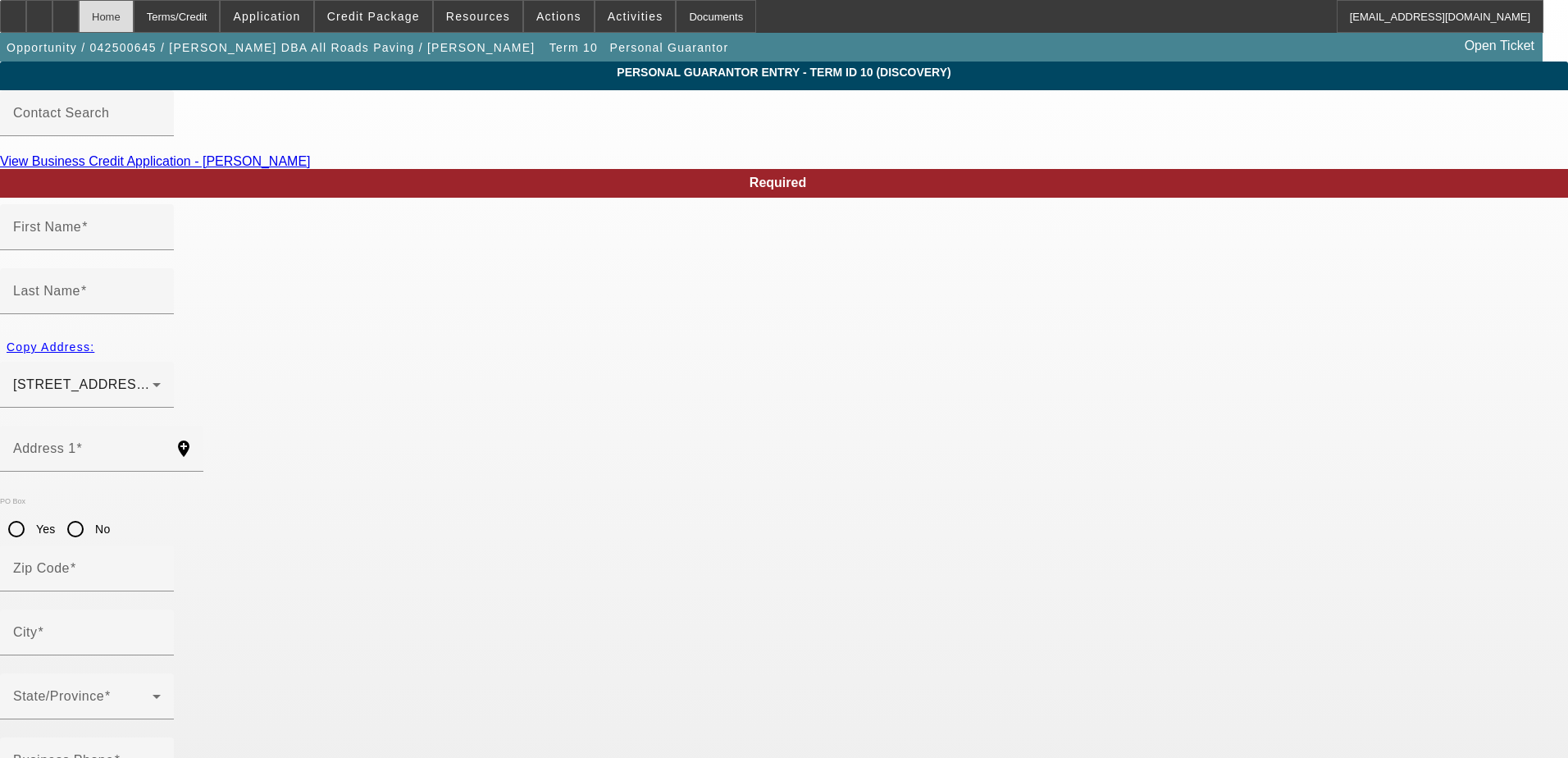
type input "Turlock"
type input "(209) 534-2552"
type input "100"
type input "568-15-6824"
type input "allroadspaving@yahoo.com"
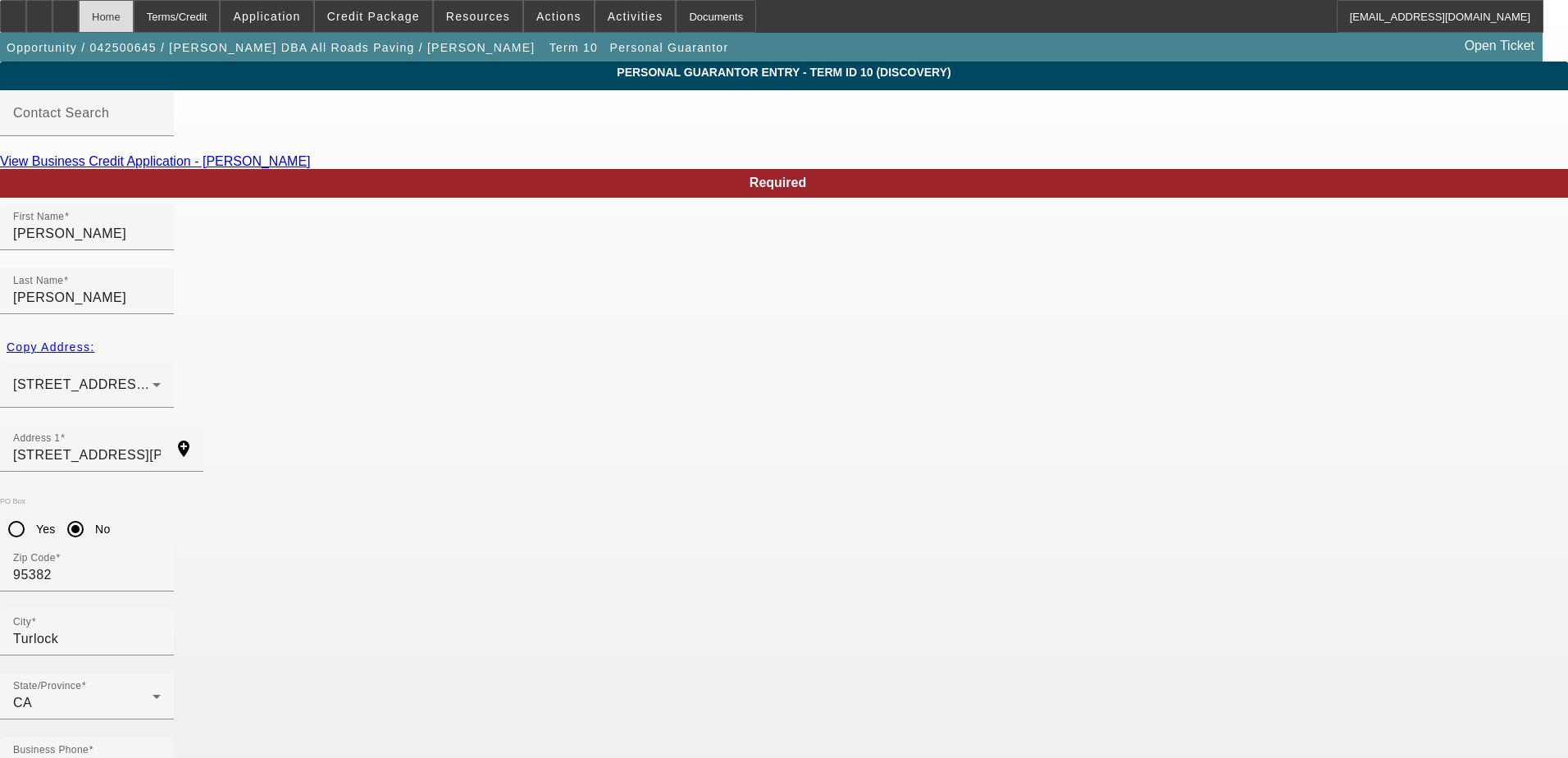
click at [133, 20] on div "Home" at bounding box center [106, 16] width 55 height 33
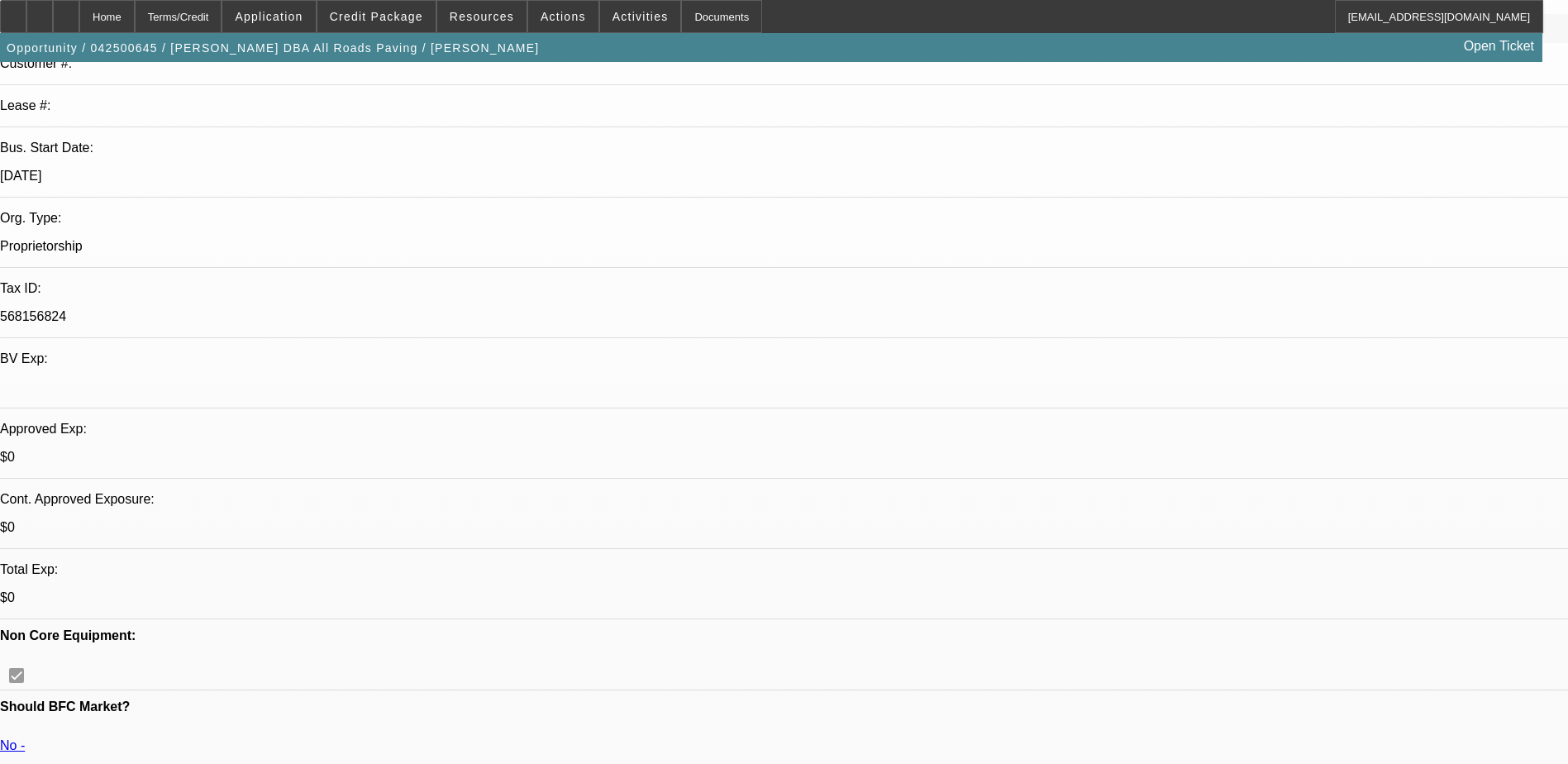
select select "0"
select select "3"
select select "0.1"
select select "5"
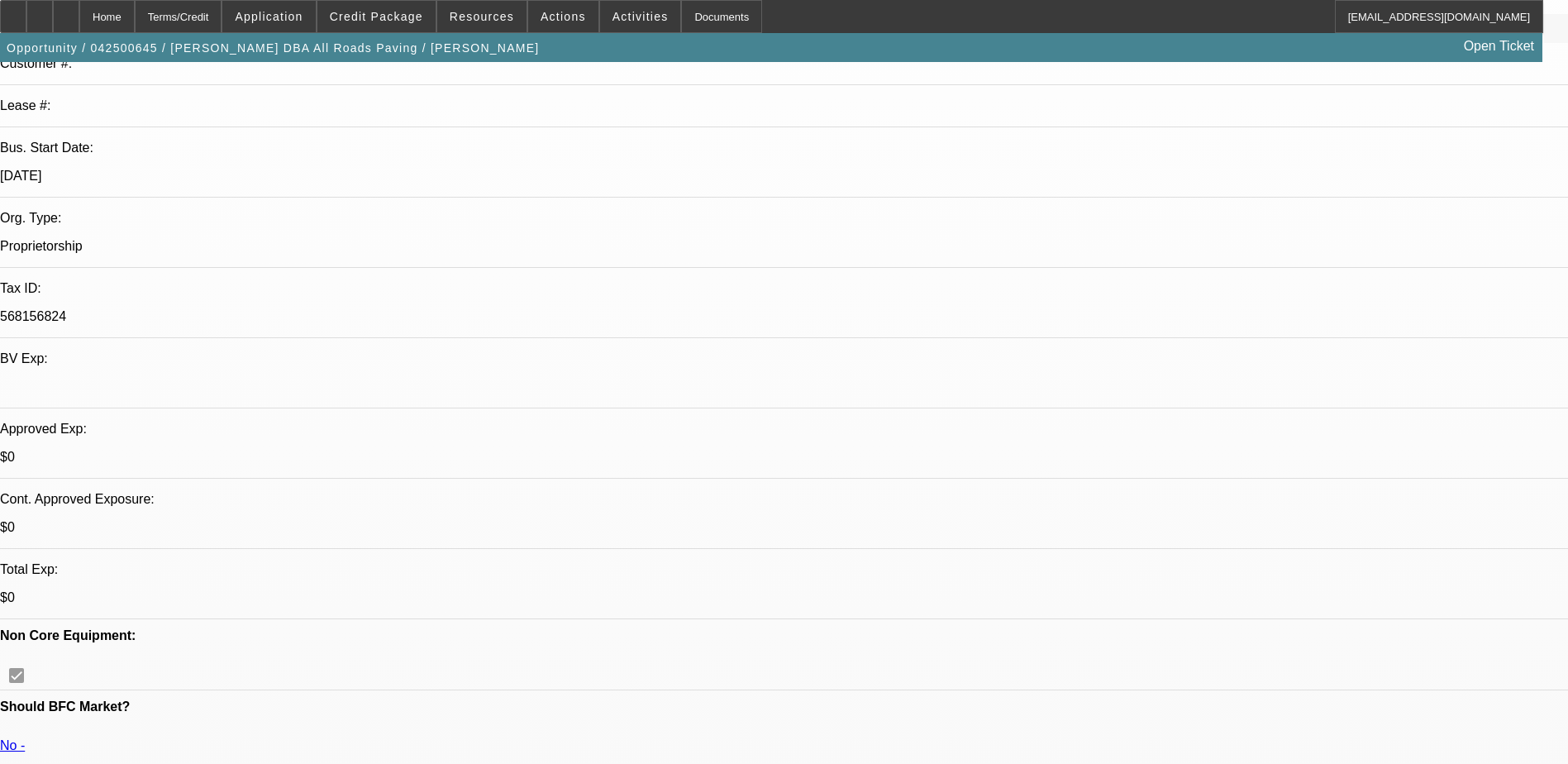
select select "0"
select select "3"
select select "0.1"
select select "5"
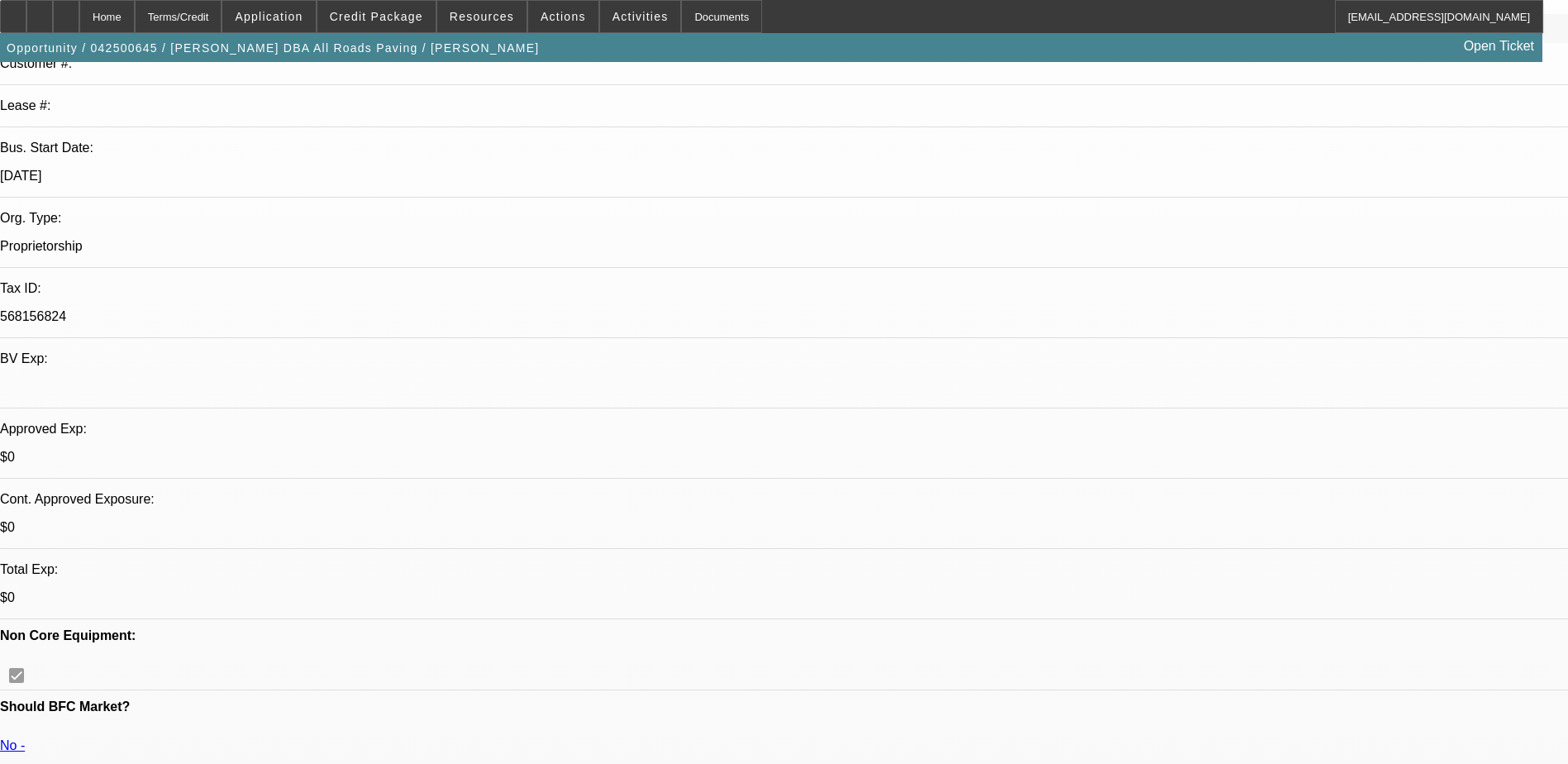
select select "0"
select select "3"
select select "0.1"
select select "5"
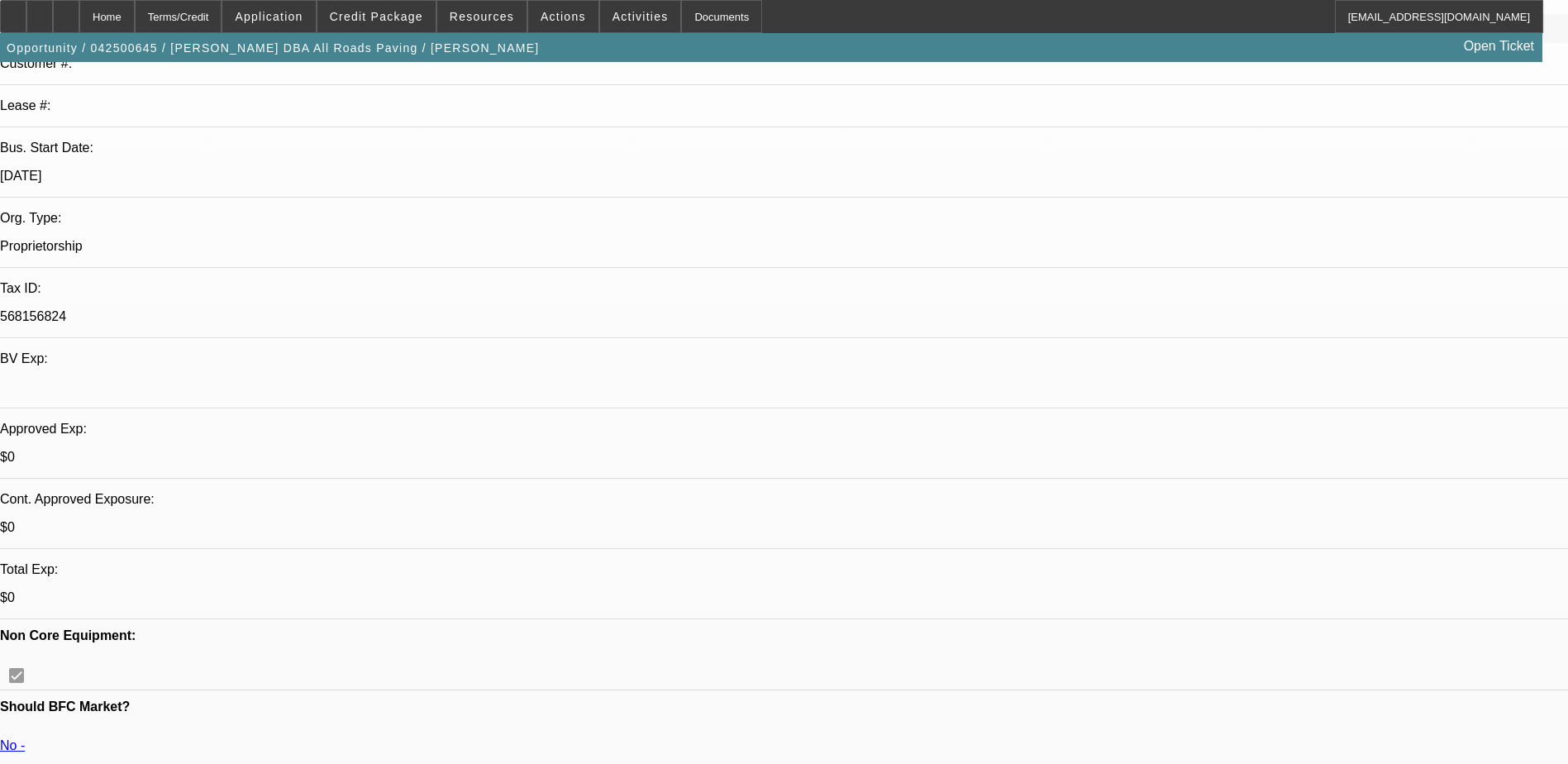
select select "0"
select select "3"
select select "0.1"
select select "5"
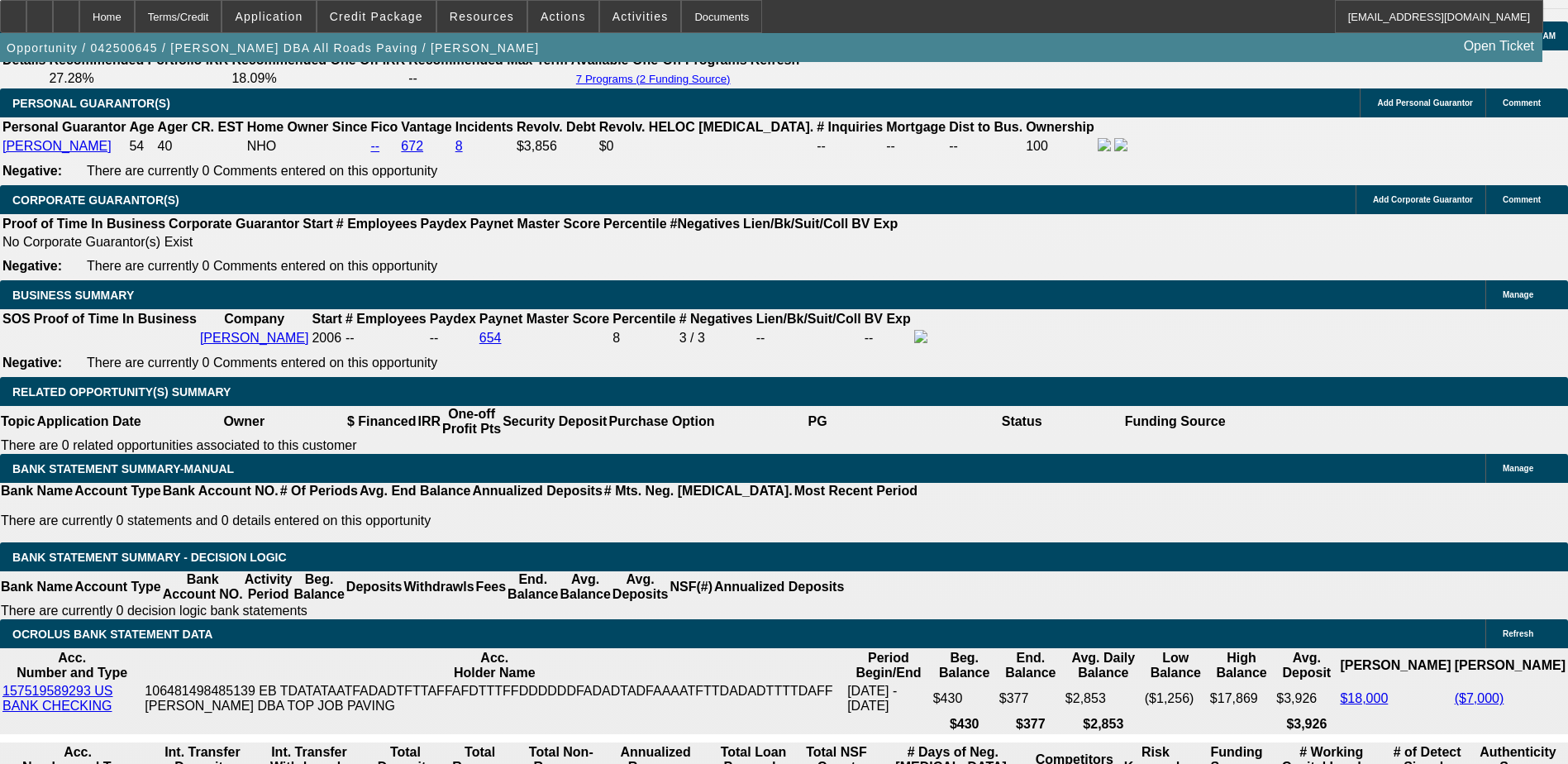
scroll to position [2398, 0]
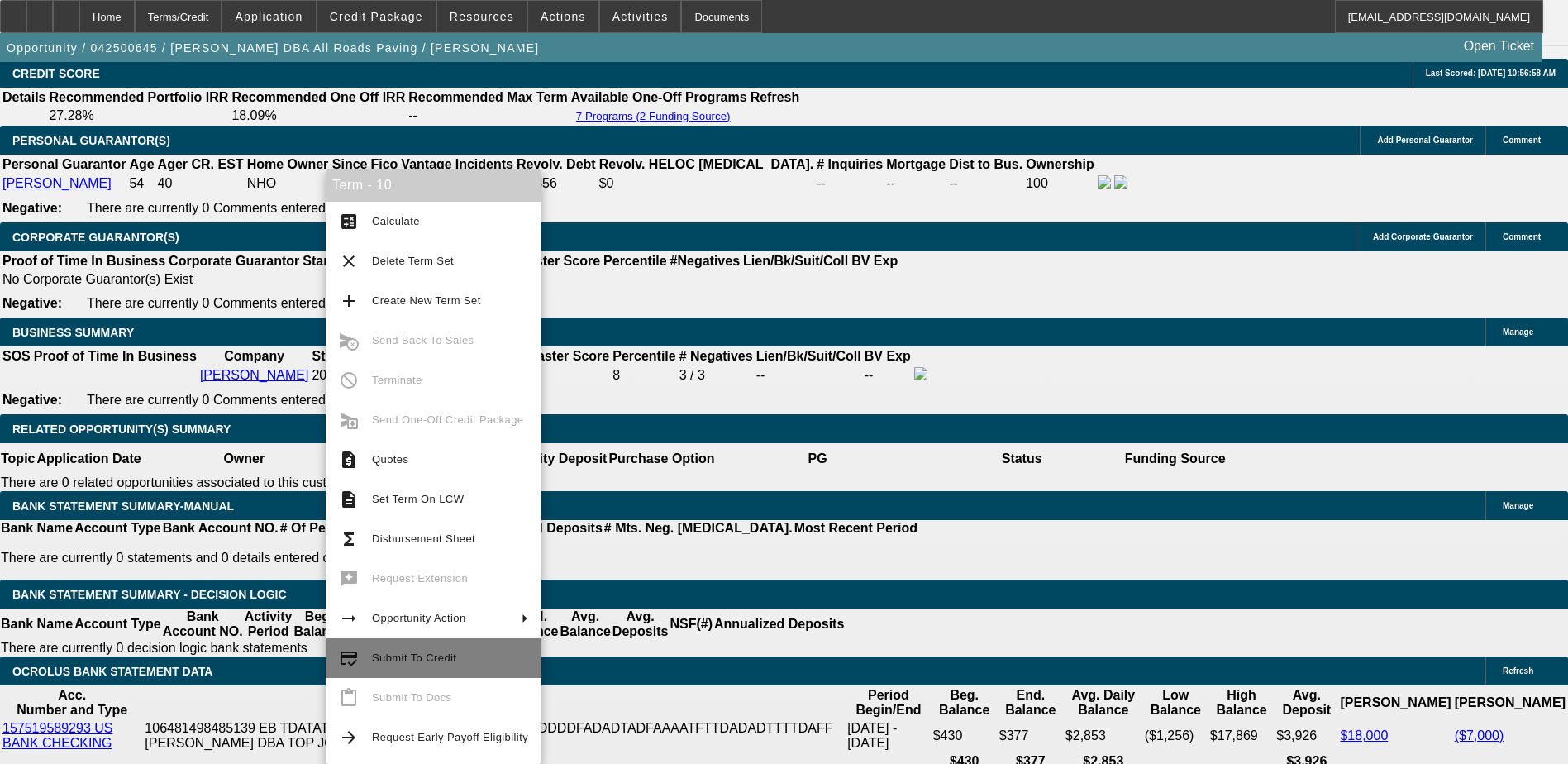
click at [414, 663] on span "Submit To Credit" at bounding box center [414, 658] width 84 height 13
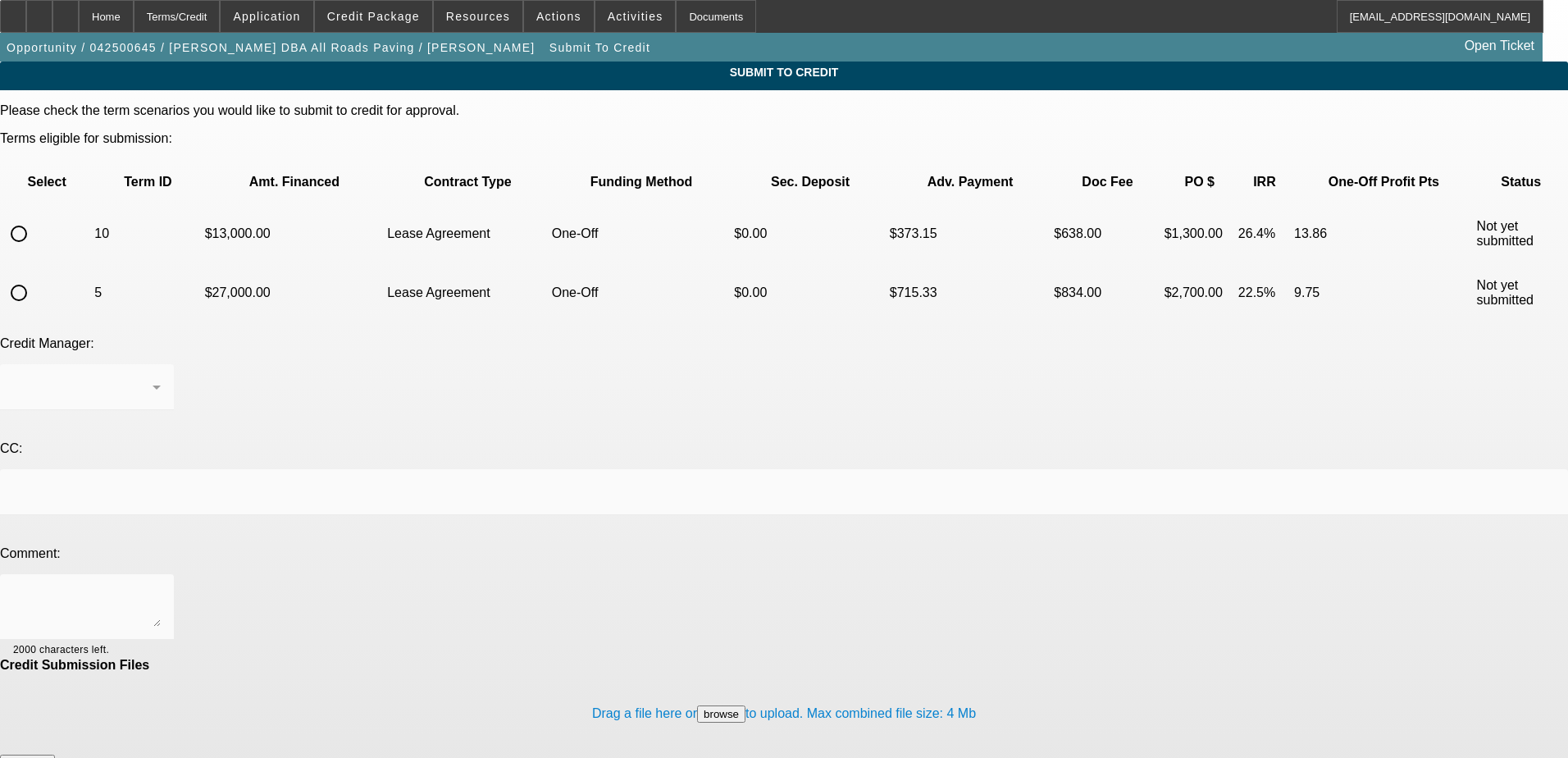
click at [35, 217] on input "radio" at bounding box center [19, 233] width 33 height 33
radio input "true"
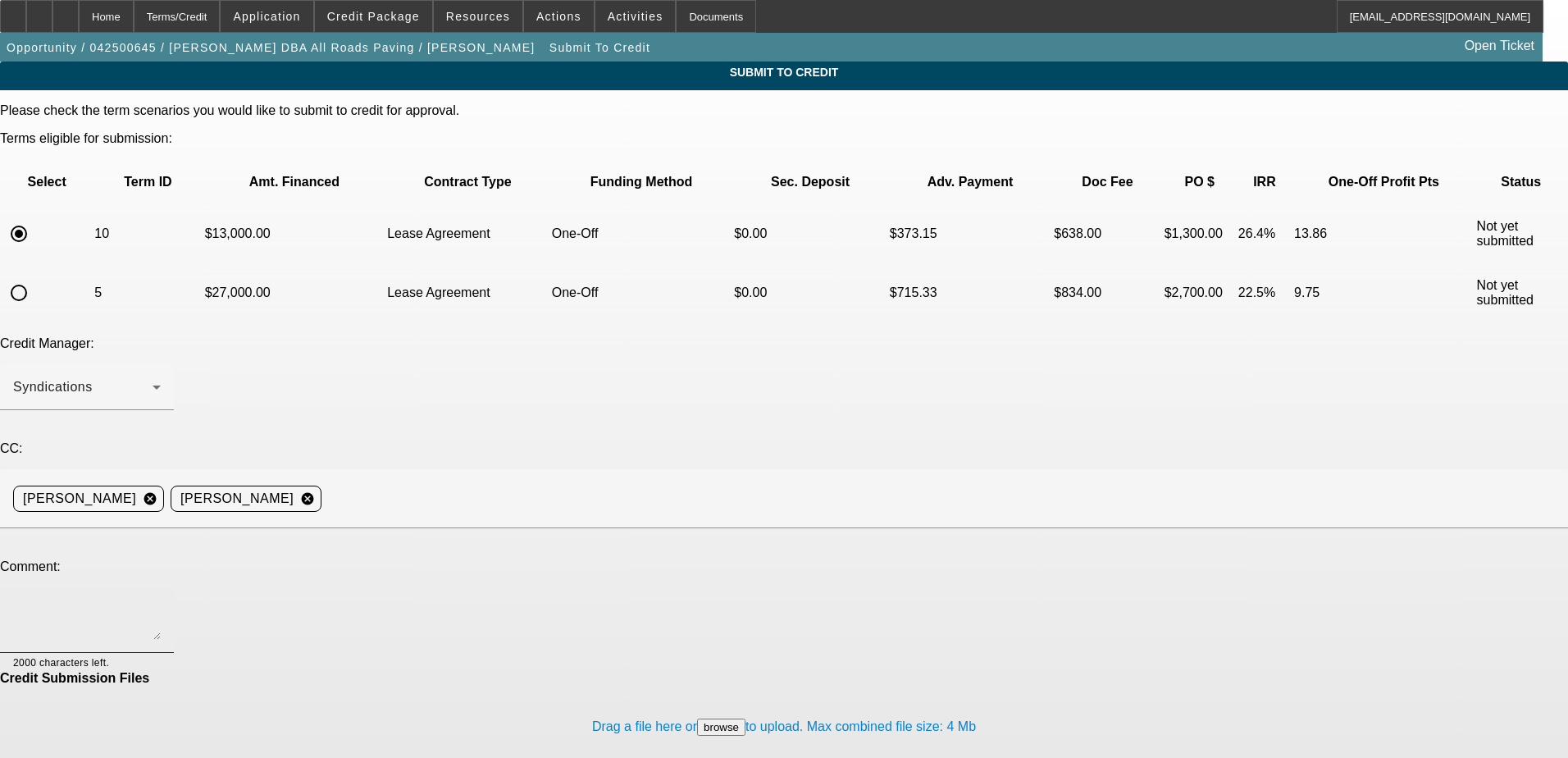
click at [161, 601] on textarea at bounding box center [87, 620] width 148 height 40
drag, startPoint x: 399, startPoint y: 432, endPoint x: 491, endPoint y: 394, distance: 99.5
click at [535, 528] on div at bounding box center [784, 537] width 1568 height 18
click at [161, 587] on div "Added tax ID in, please send off to Finpac." at bounding box center [87, 620] width 148 height 66
type textarea "Added tax ID in, please send off to FinPac."
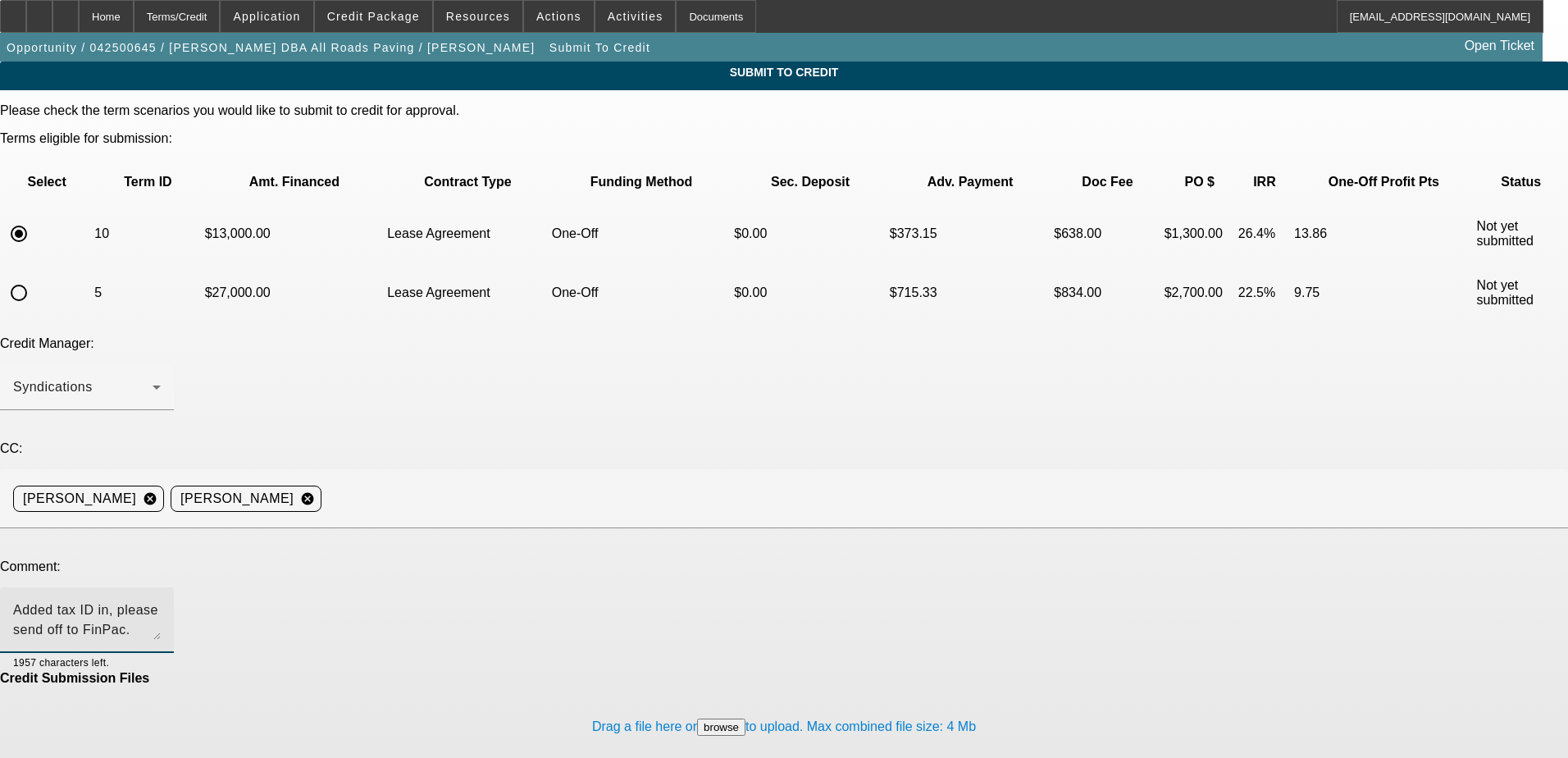
click at [478, 671] on div "Credit Submission Files" at bounding box center [784, 678] width 1568 height 14
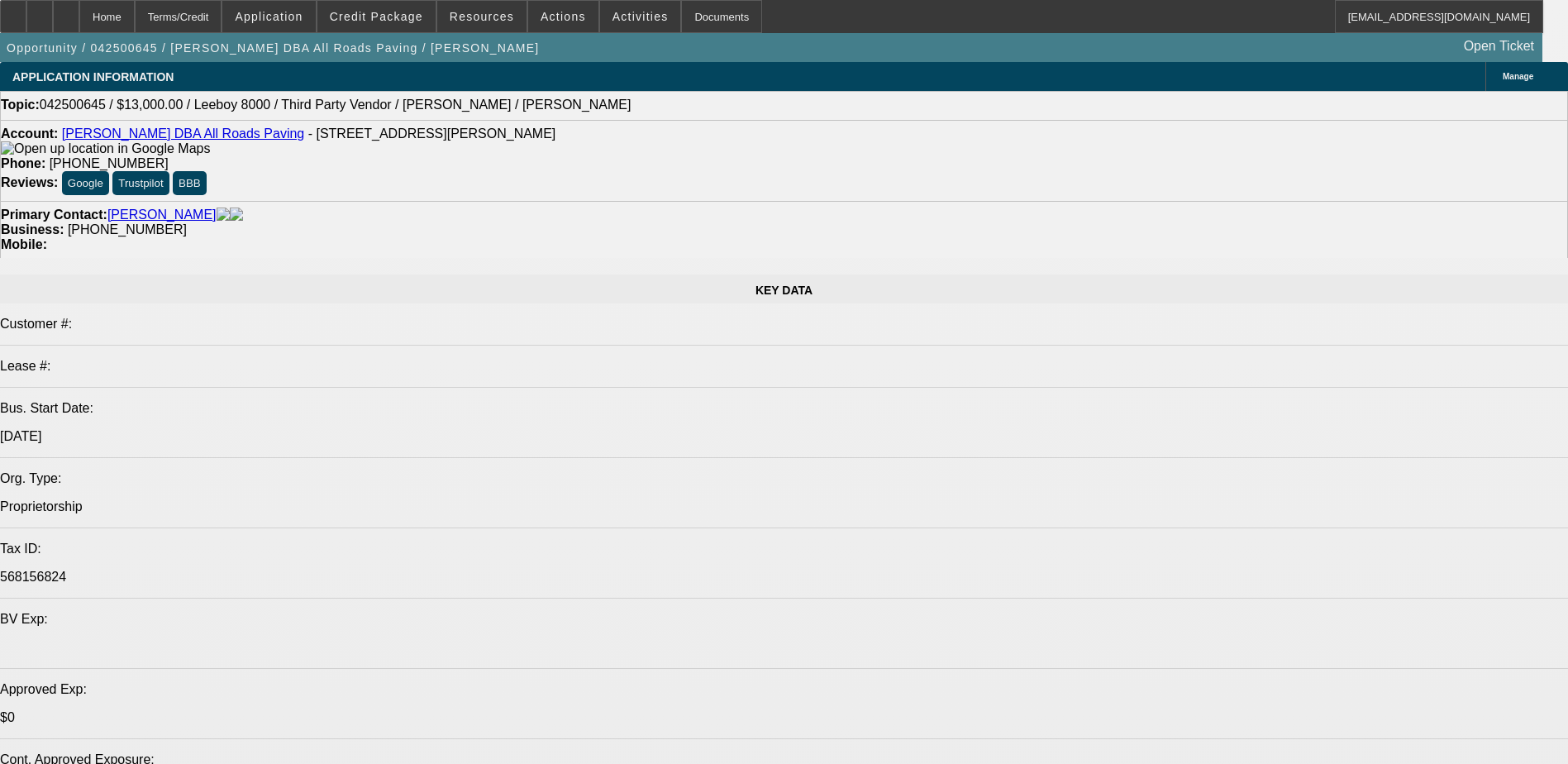
select select "0"
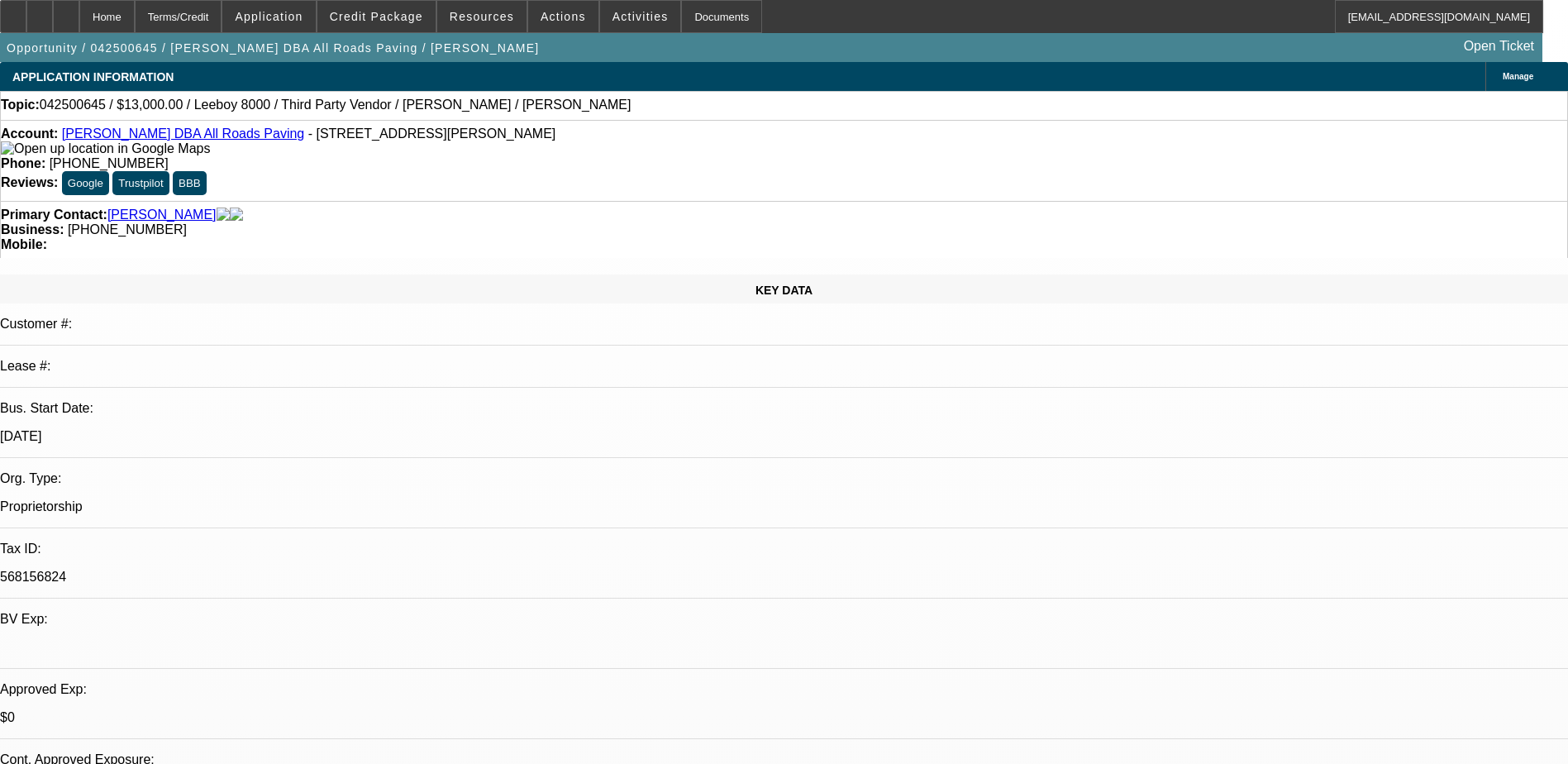
select select "0"
select select "3"
select select "0.1"
select select "5"
select select "0"
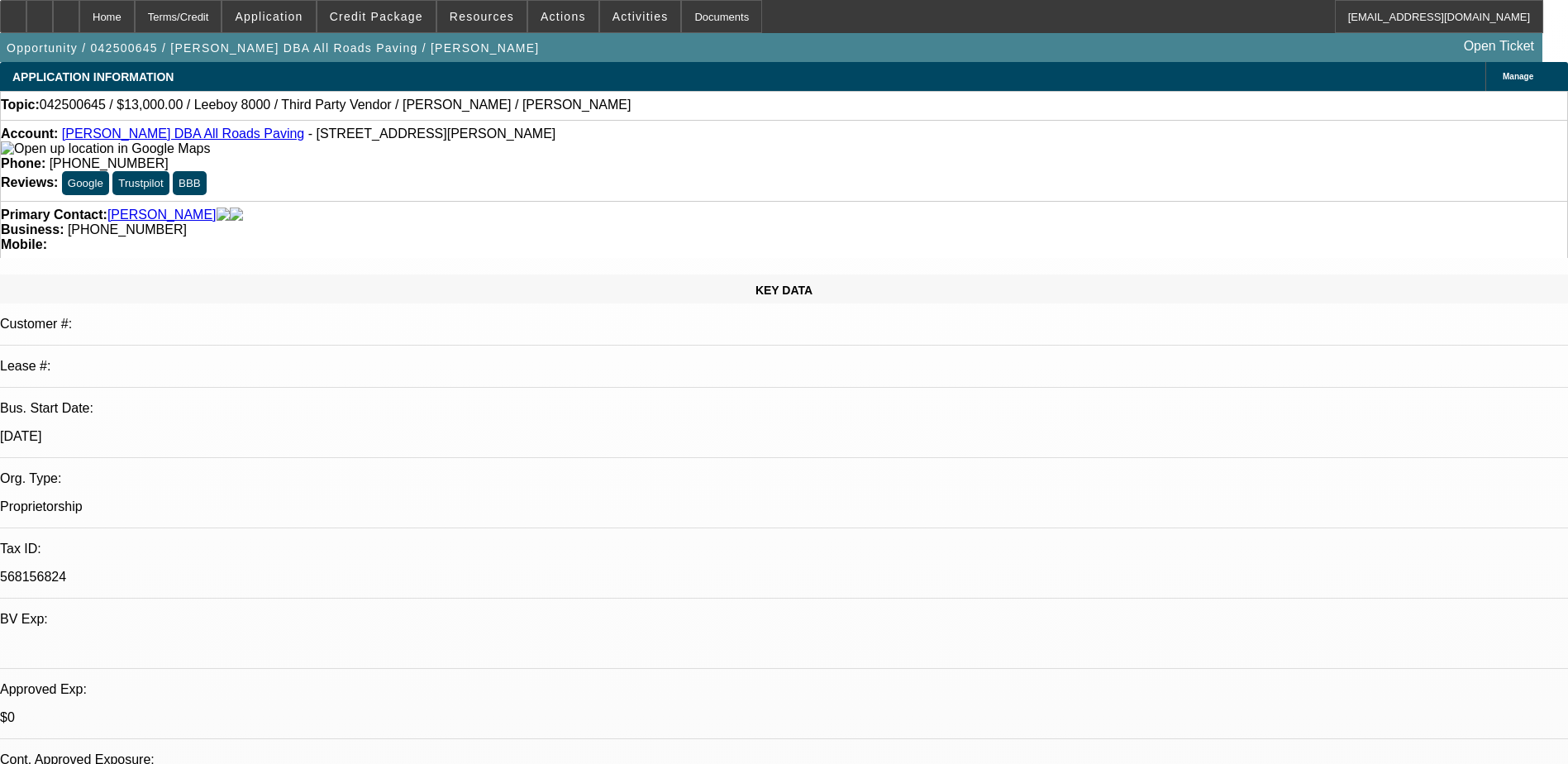
select select "0"
select select "3"
select select "0.1"
select select "5"
select select "0"
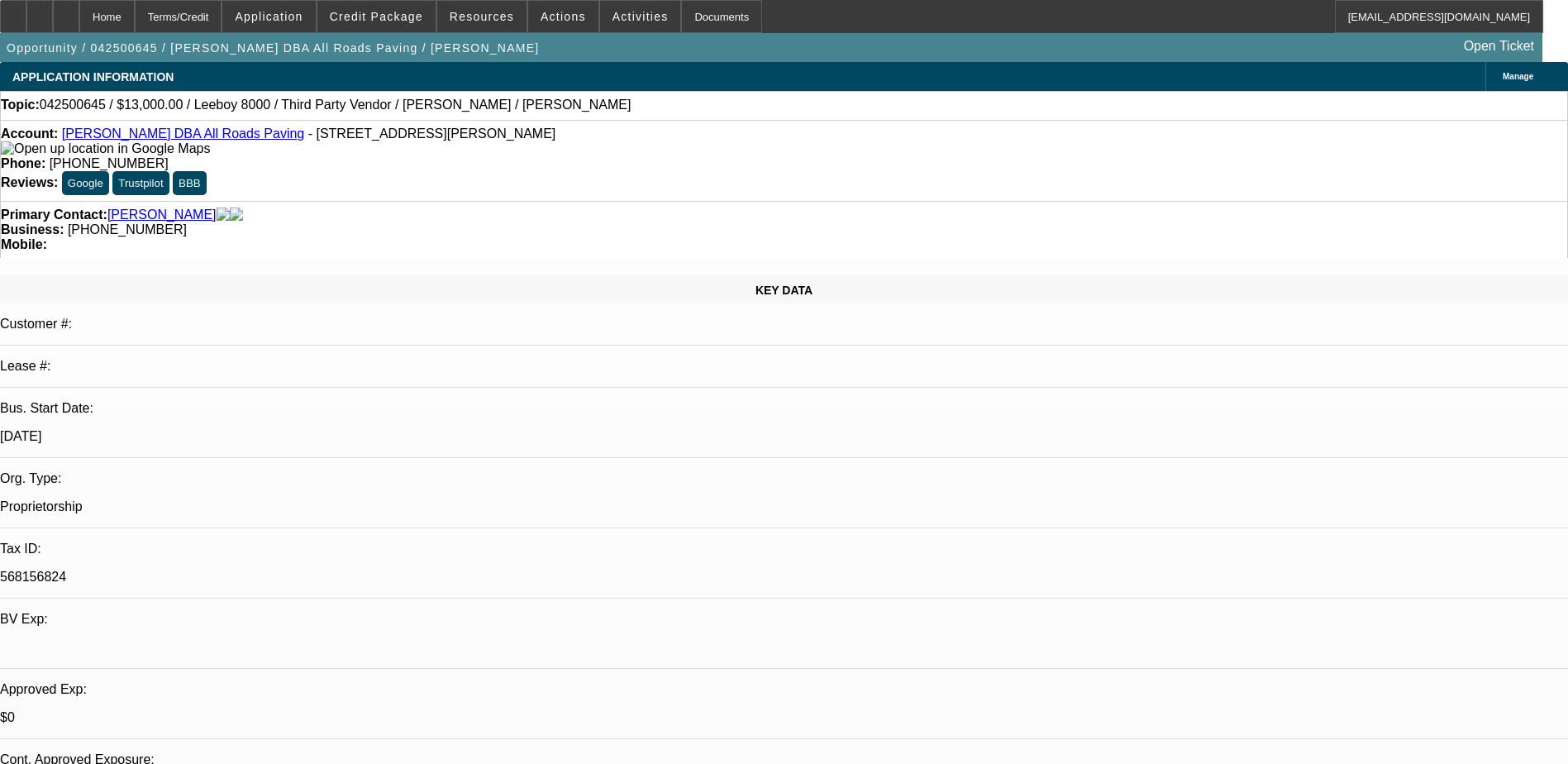
select select "0"
select select "3"
select select "0.1"
select select "5"
select select "0"
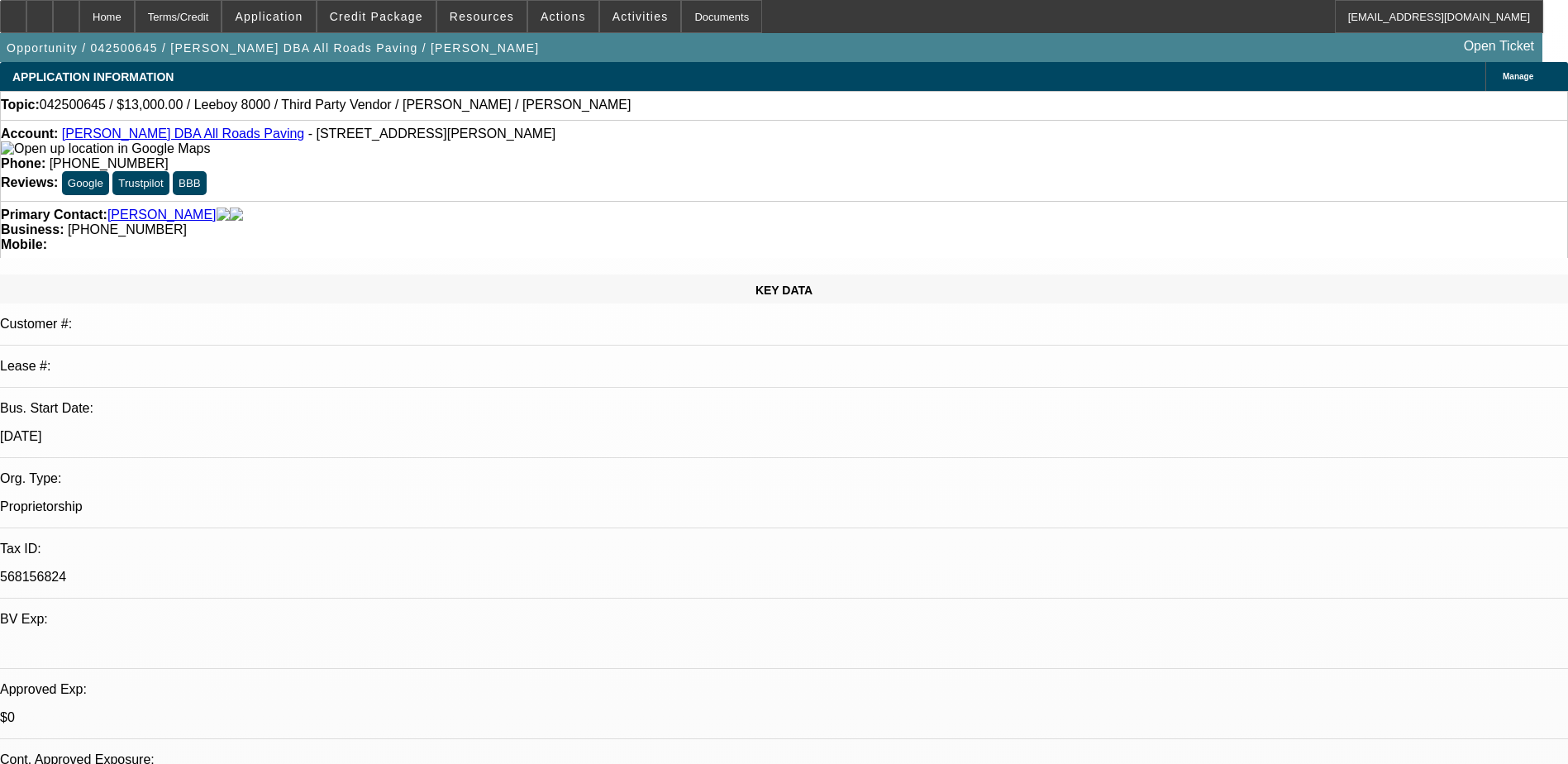
select select "0"
select select "3"
select select "0.1"
select select "5"
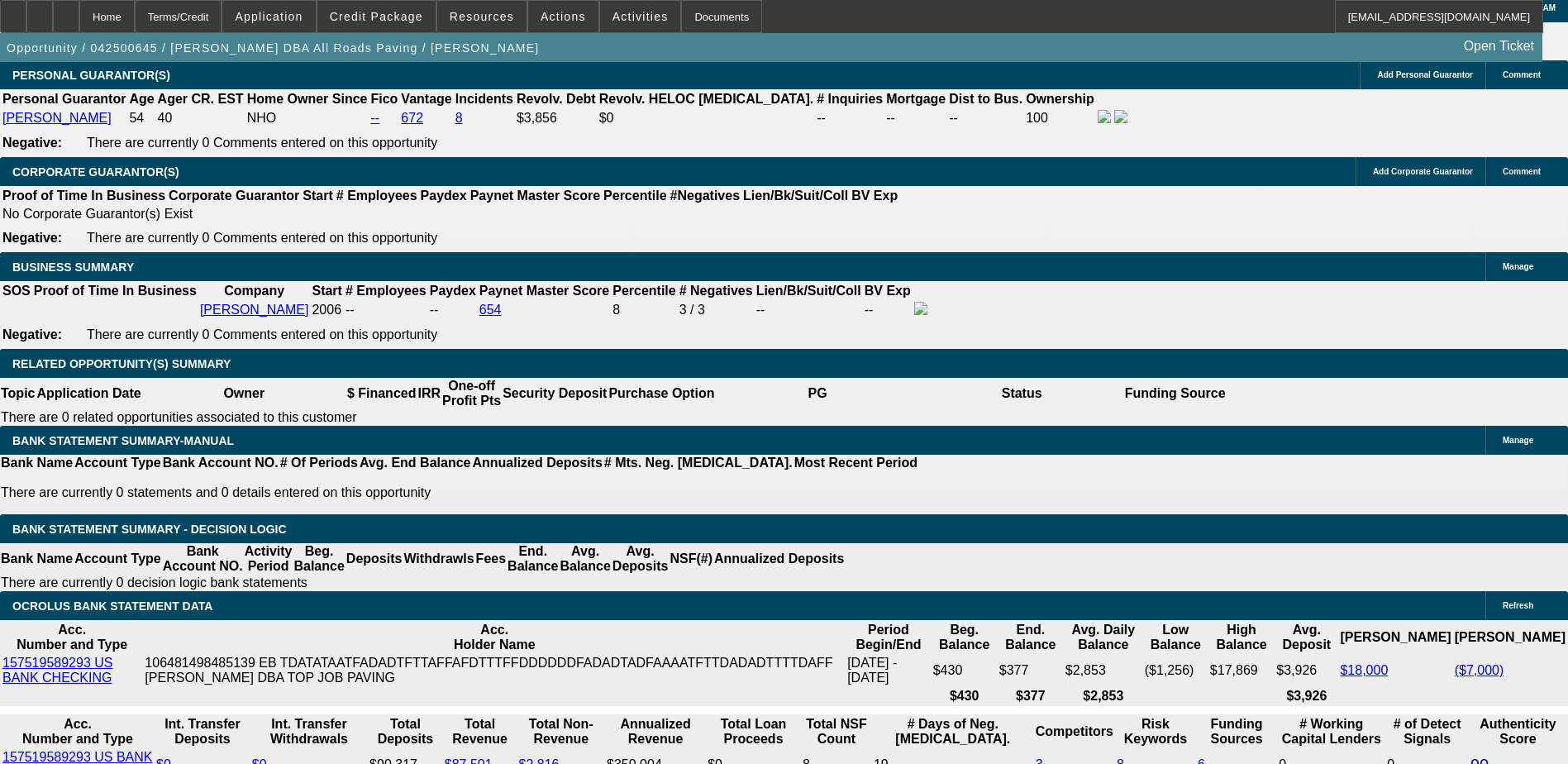
scroll to position [2315, 0]
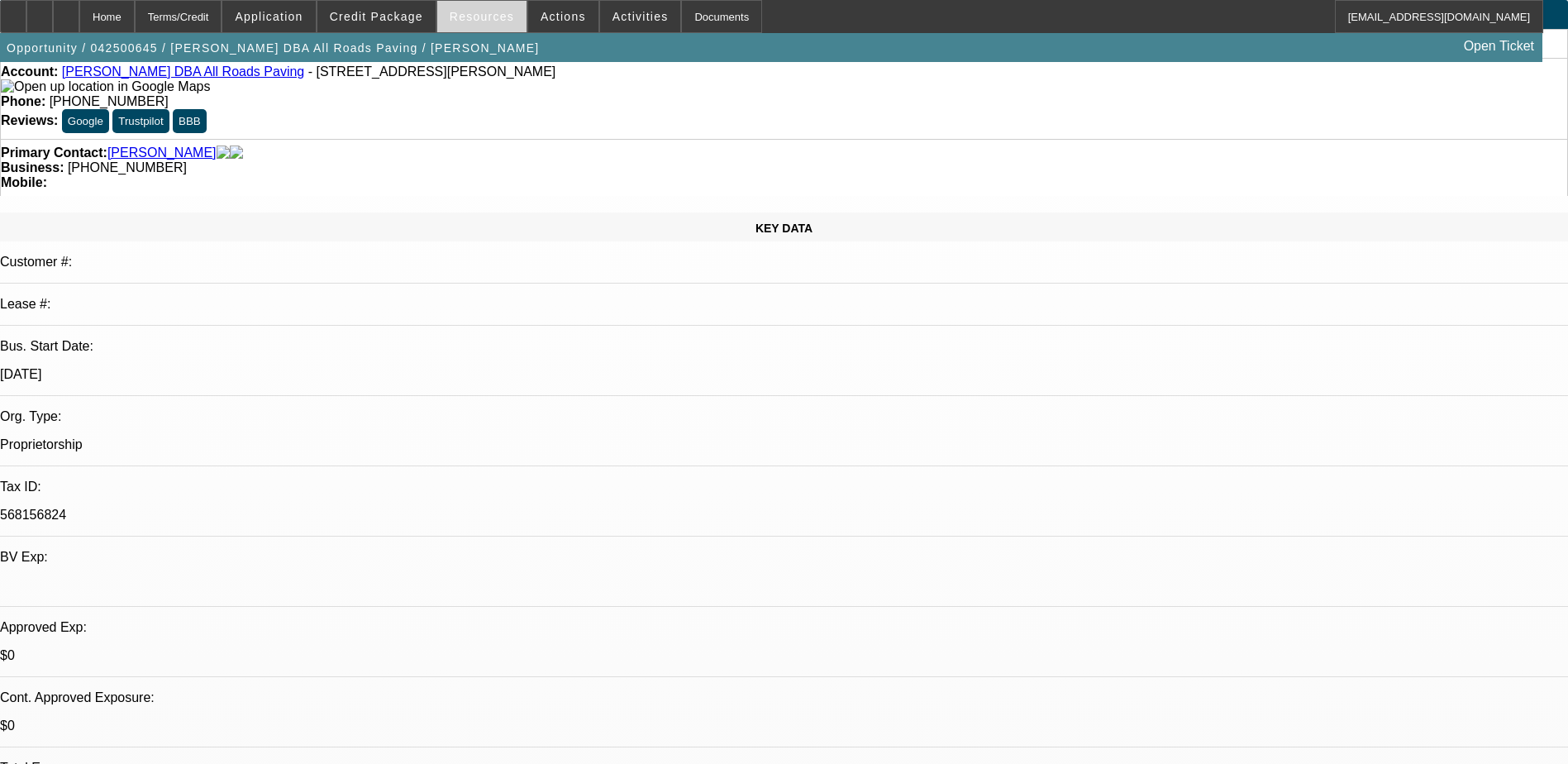
scroll to position [0, 0]
